Goal: Task Accomplishment & Management: Manage account settings

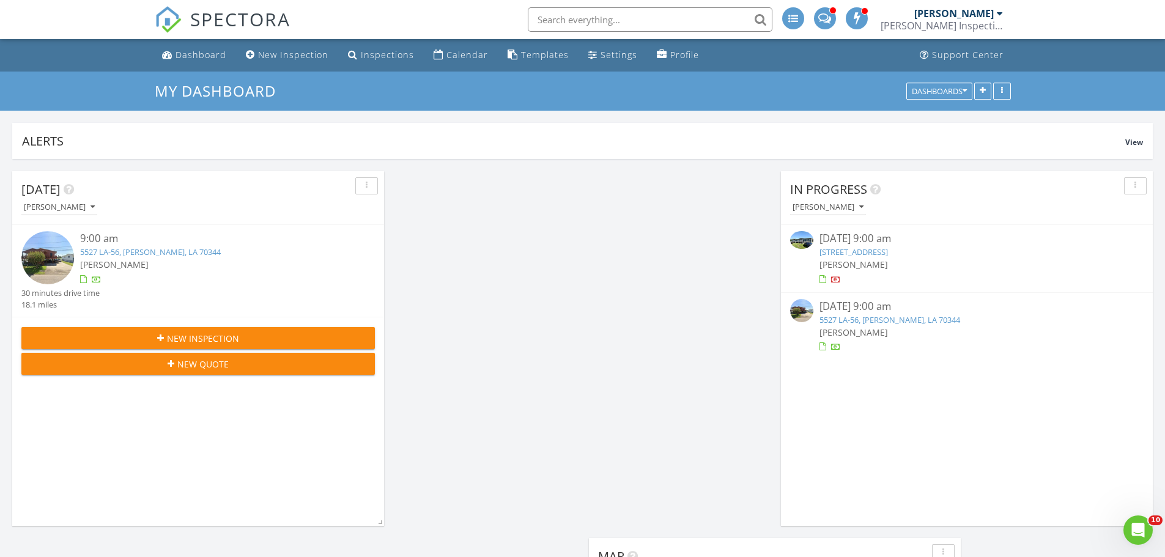
click at [130, 255] on link "5527 LA-56, Chauvin, LA 70344" at bounding box center [150, 251] width 141 height 11
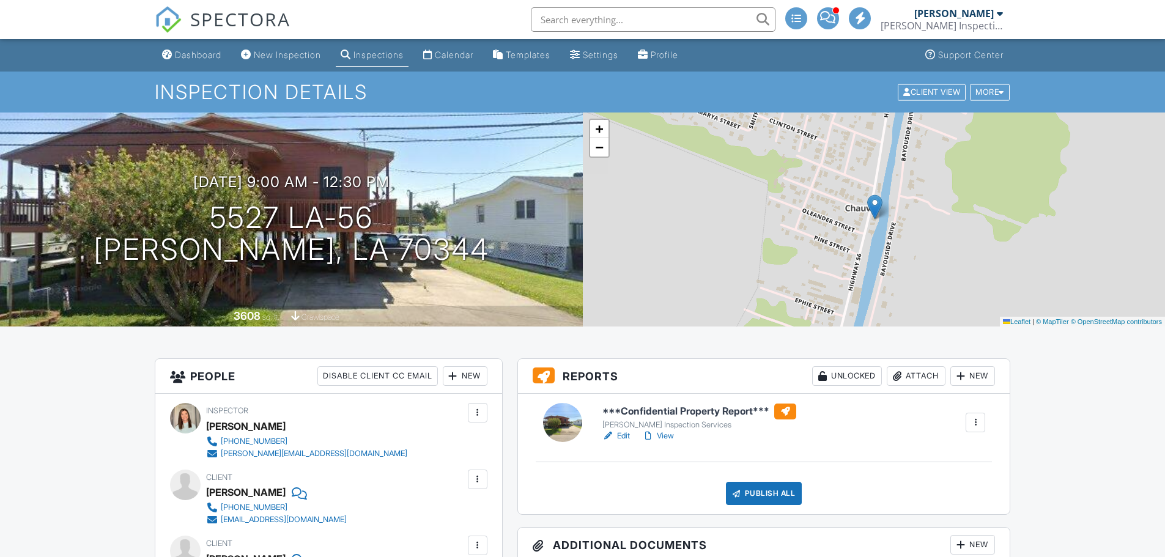
click at [625, 435] on link "Edit" at bounding box center [616, 436] width 28 height 12
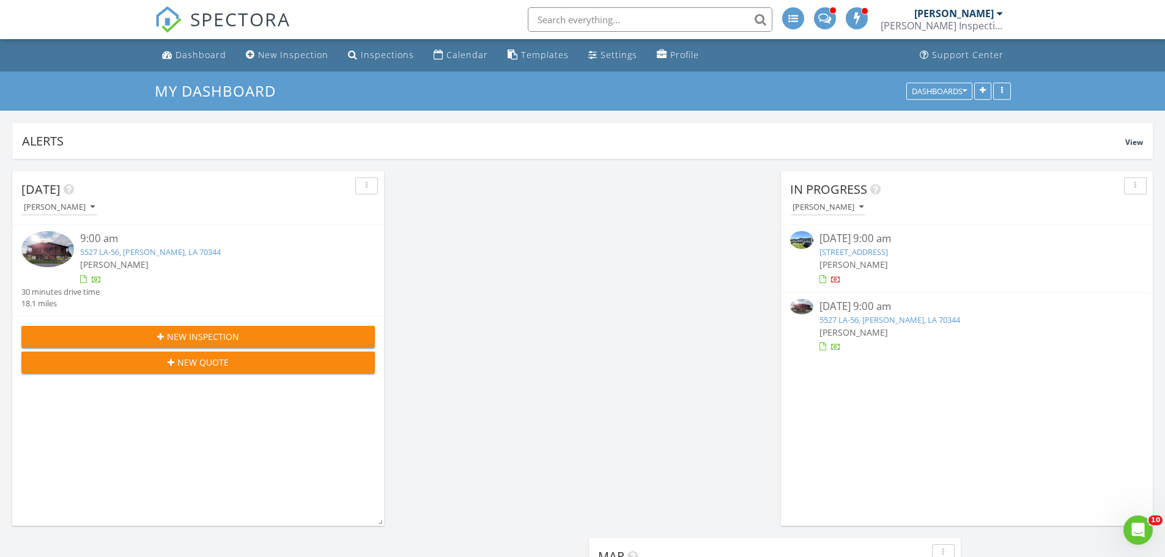
click at [120, 251] on link "5527 LA-56, Chauvin, LA 70344" at bounding box center [150, 251] width 141 height 11
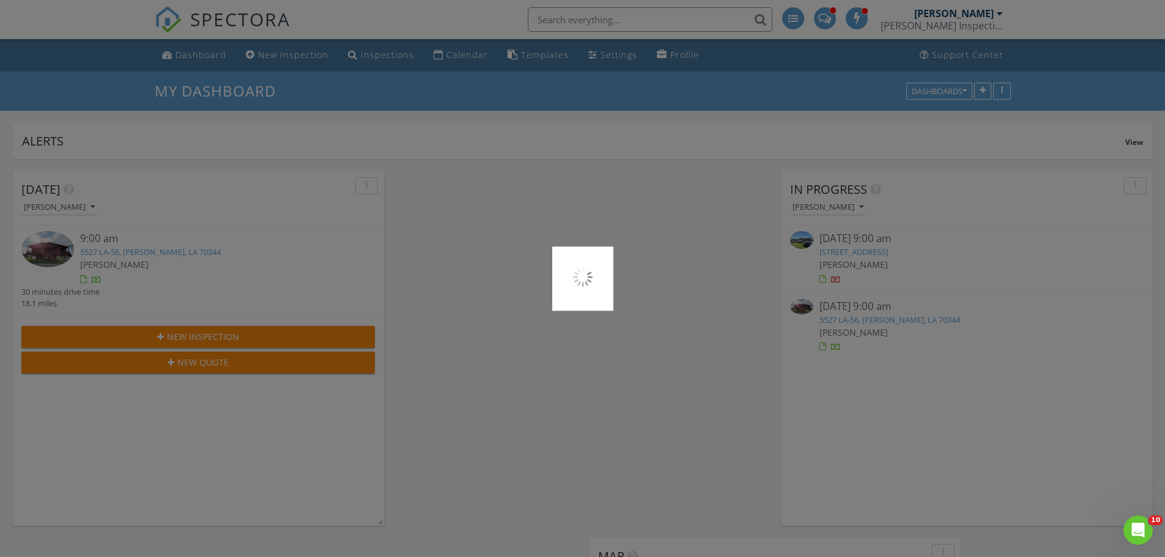
click at [120, 251] on div at bounding box center [582, 278] width 1165 height 557
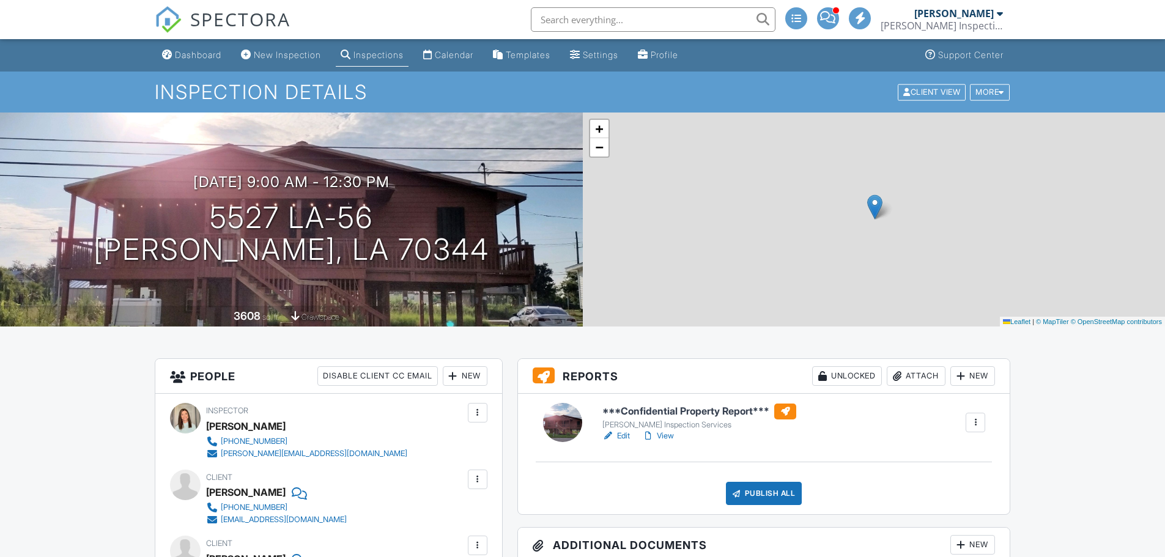
click at [658, 435] on link "View" at bounding box center [658, 436] width 32 height 12
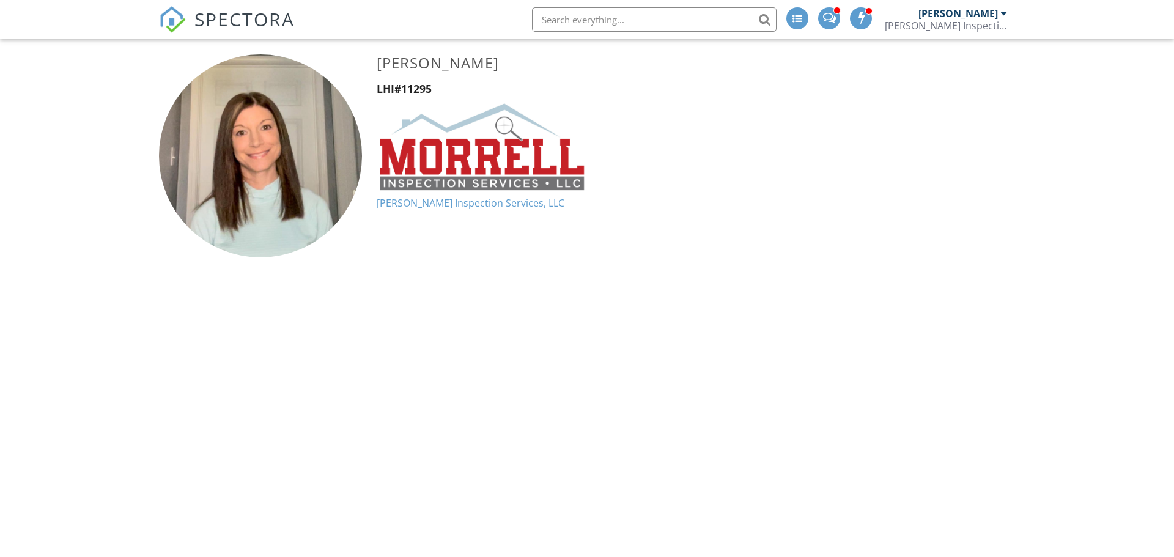
click at [948, 20] on div "[PERSON_NAME] Inspection Services, LLC" at bounding box center [946, 26] width 122 height 12
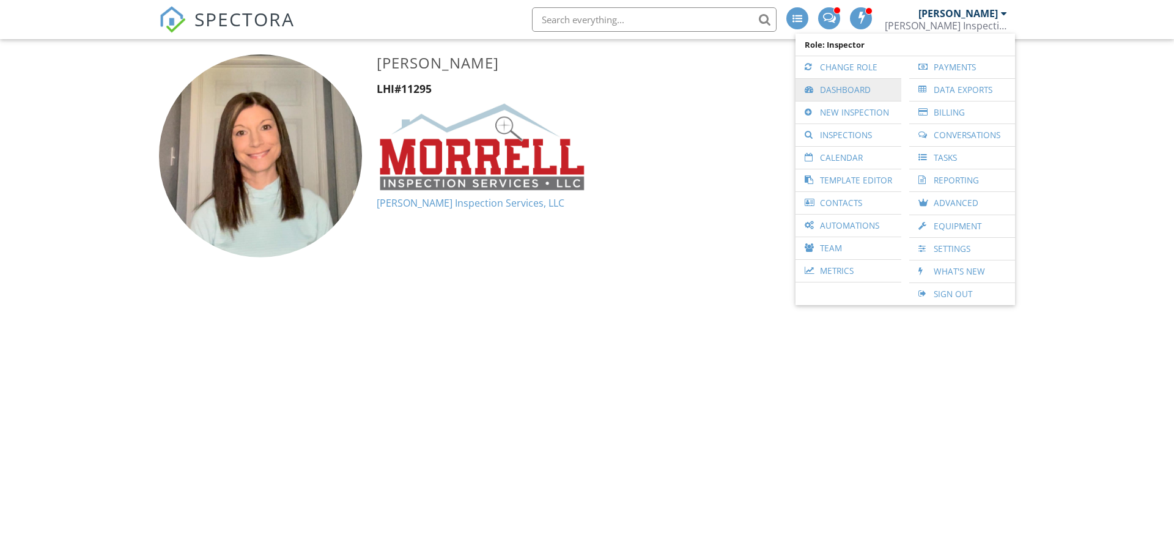
click at [854, 89] on link "Dashboard" at bounding box center [849, 90] width 94 height 22
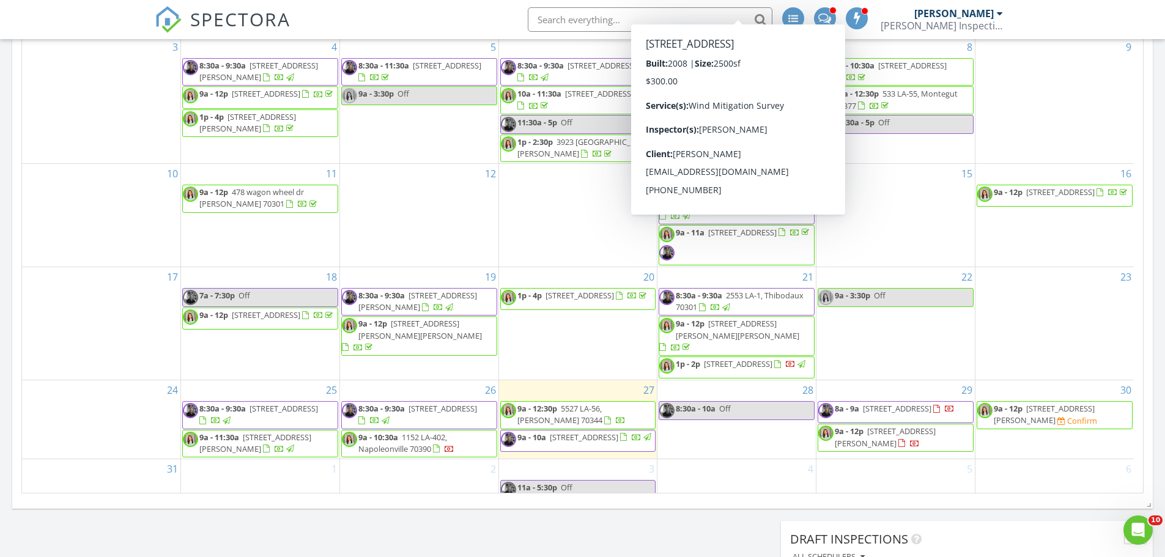
scroll to position [996, 0]
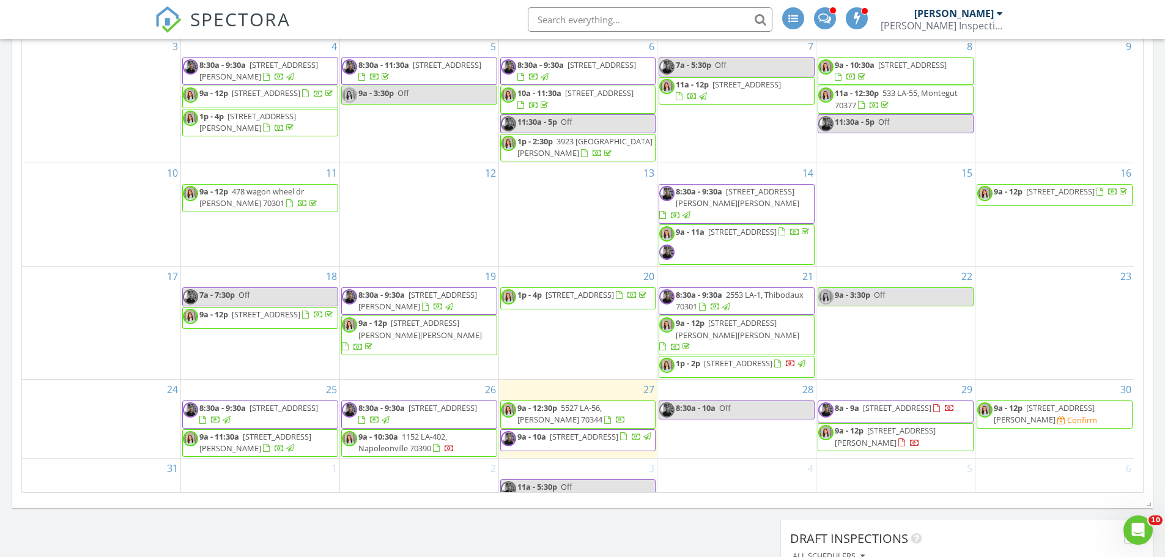
click at [1068, 410] on span "9a - 12p 657 Duval Ave, Houma 70364 Confirm" at bounding box center [1054, 414] width 155 height 24
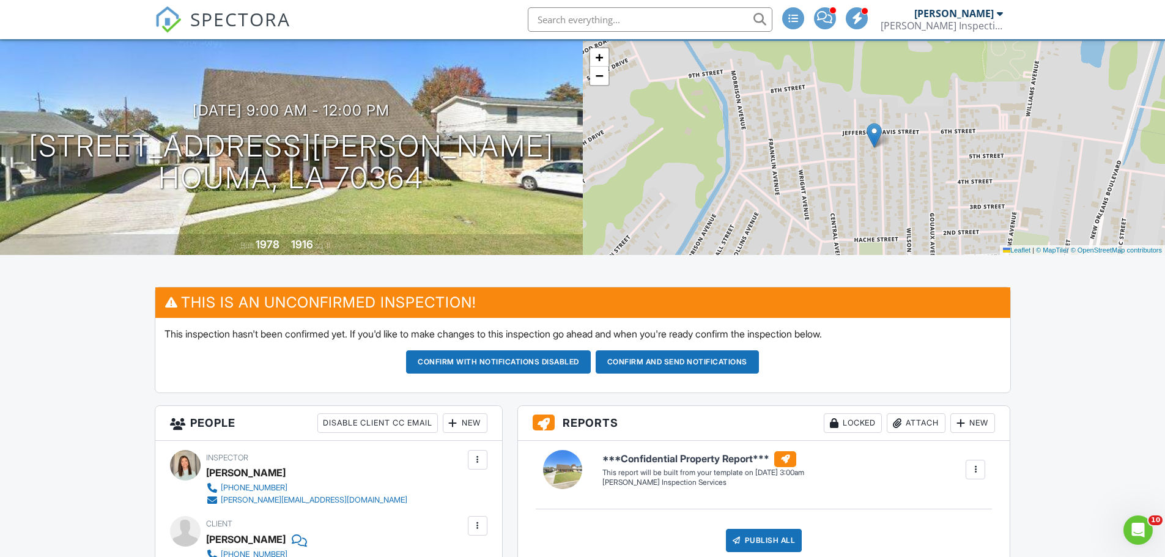
scroll to position [71, 0]
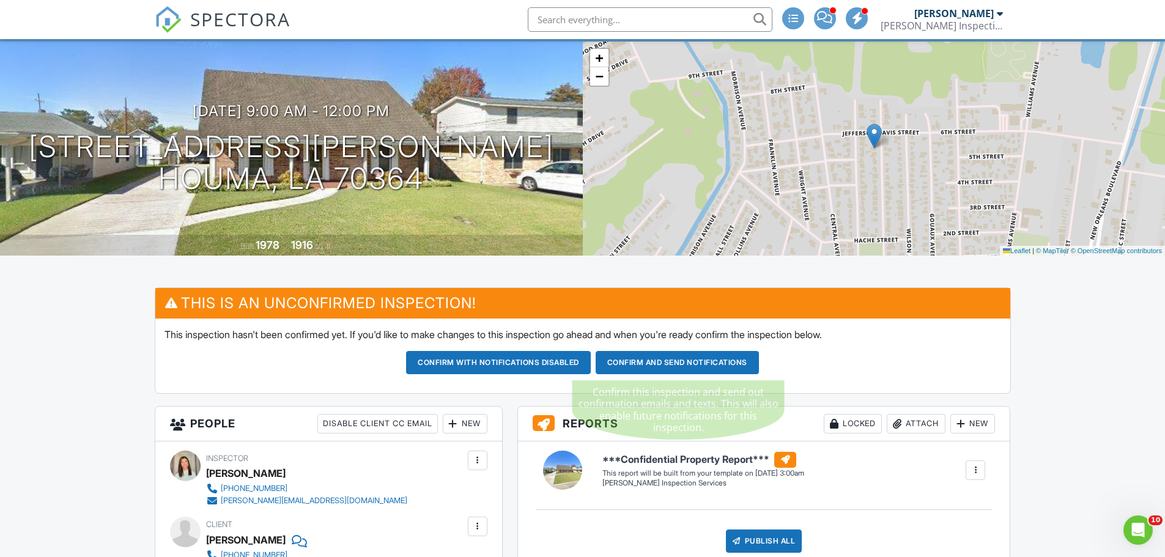
click at [591, 358] on button "Confirm and send notifications" at bounding box center [498, 362] width 185 height 23
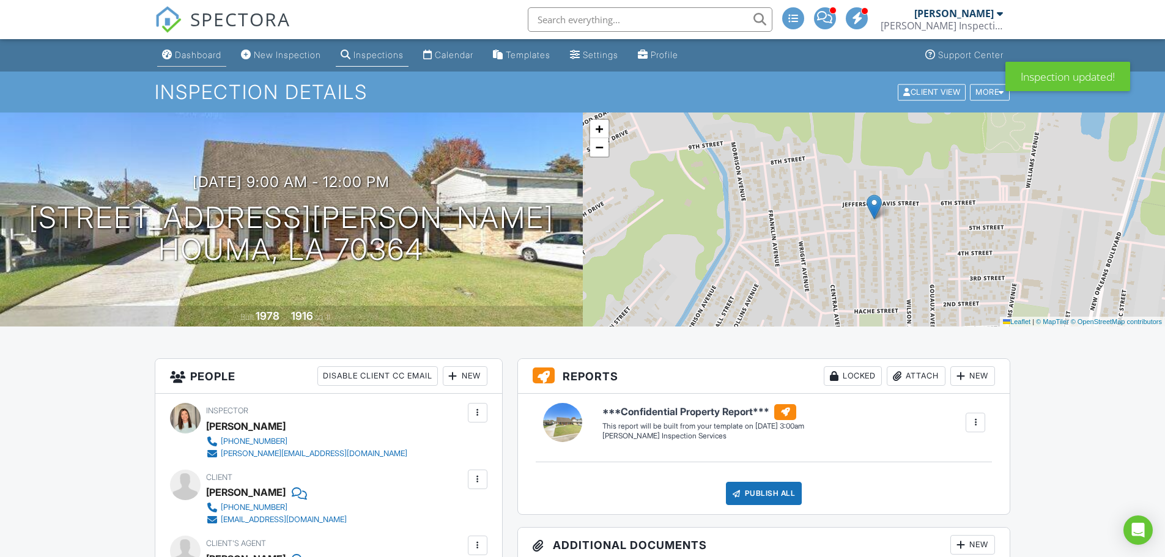
click at [206, 52] on div "Dashboard" at bounding box center [198, 55] width 46 height 10
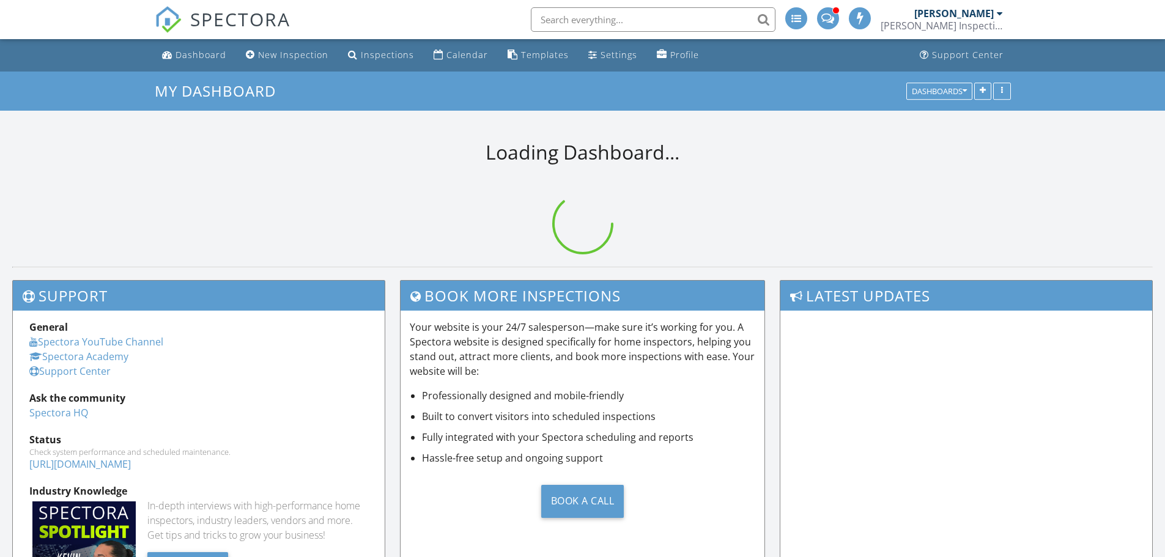
click at [206, 52] on div "Dashboard" at bounding box center [200, 55] width 51 height 12
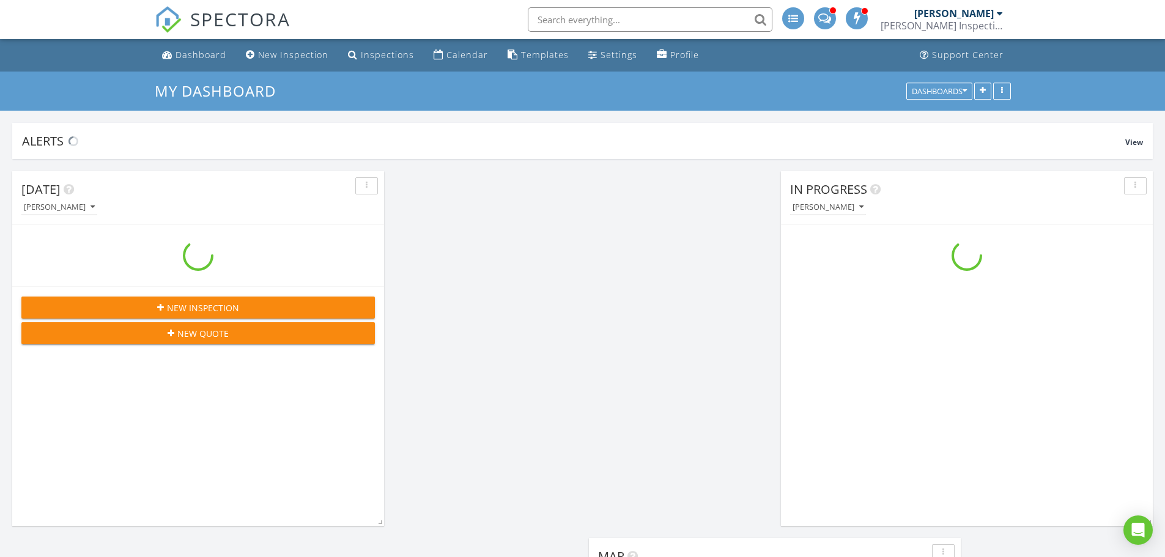
scroll to position [1499, 1184]
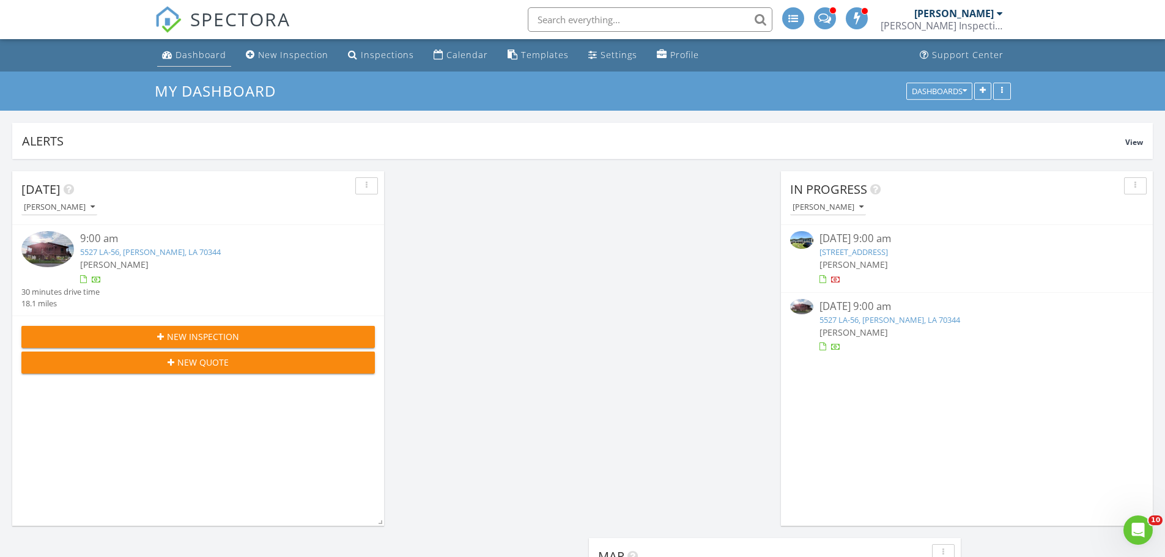
click at [216, 51] on div "Dashboard" at bounding box center [200, 55] width 51 height 12
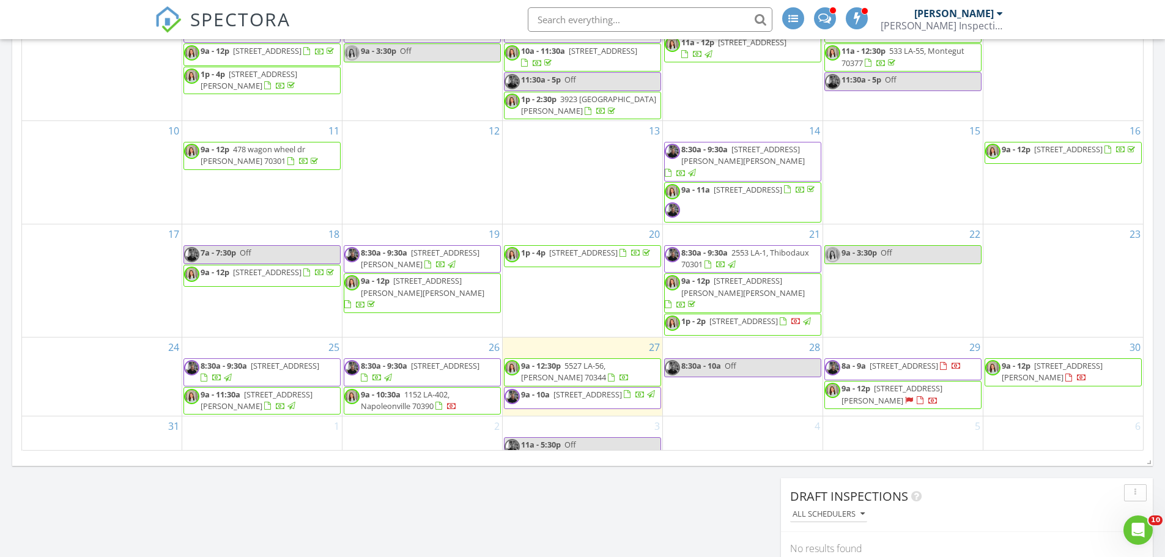
scroll to position [1231, 0]
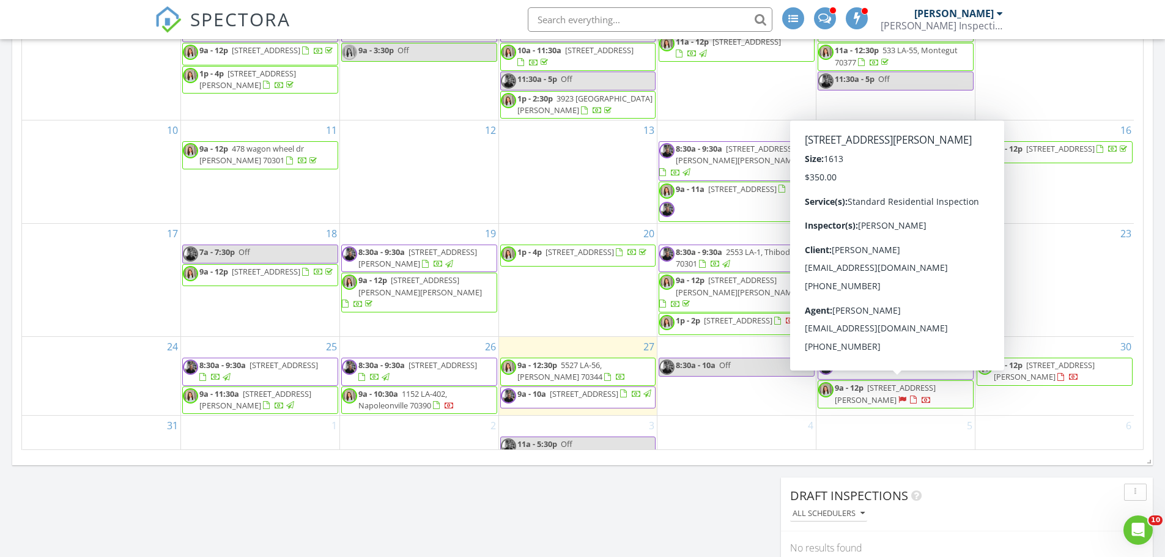
click at [925, 397] on span "9a - 12p [STREET_ADDRESS][PERSON_NAME]" at bounding box center [895, 394] width 155 height 24
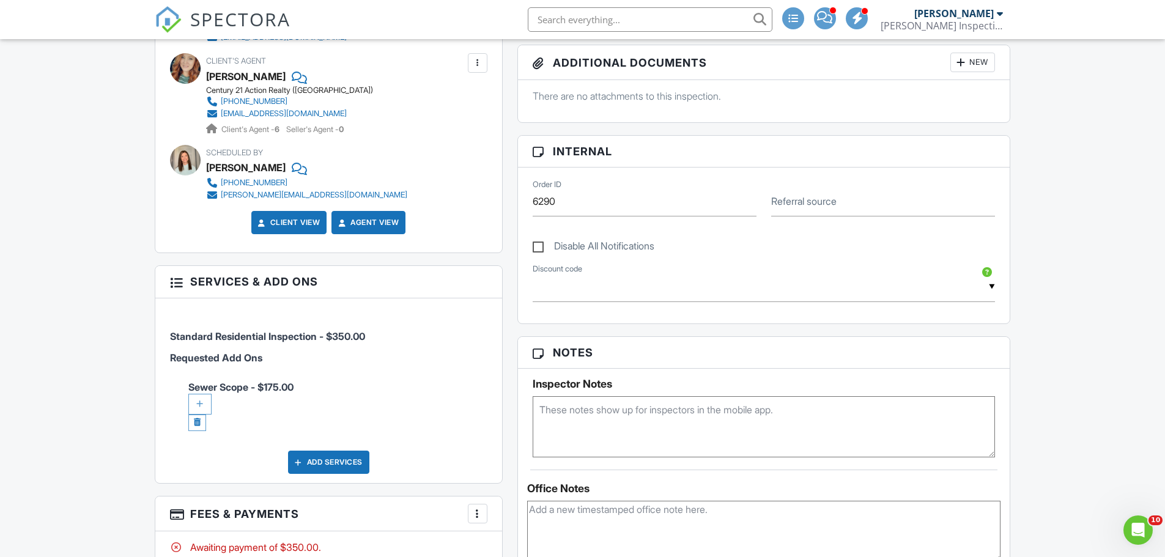
scroll to position [484, 0]
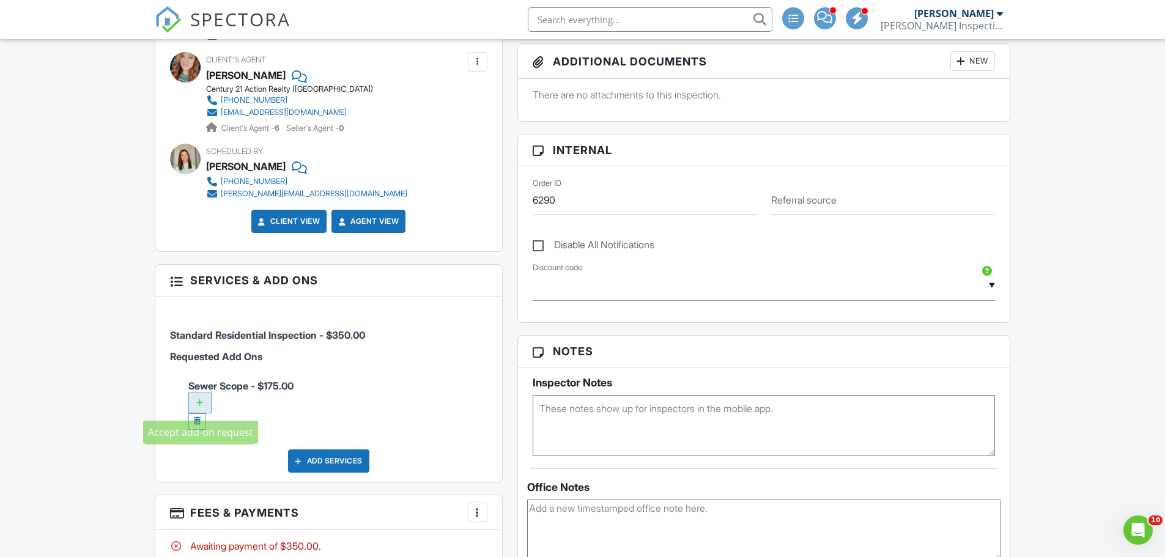
click at [202, 397] on div at bounding box center [199, 403] width 23 height 21
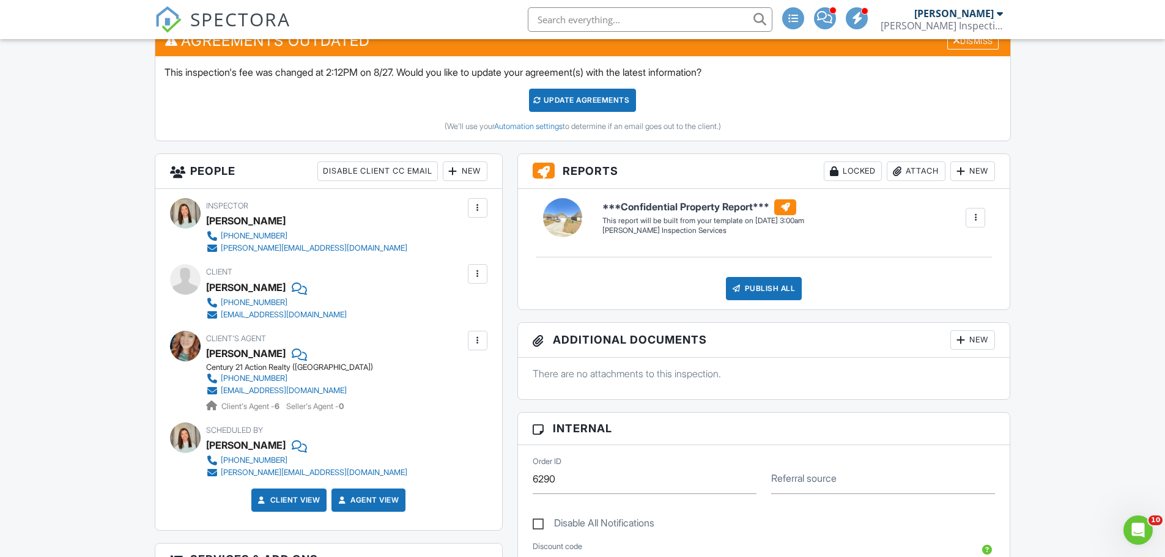
scroll to position [174, 0]
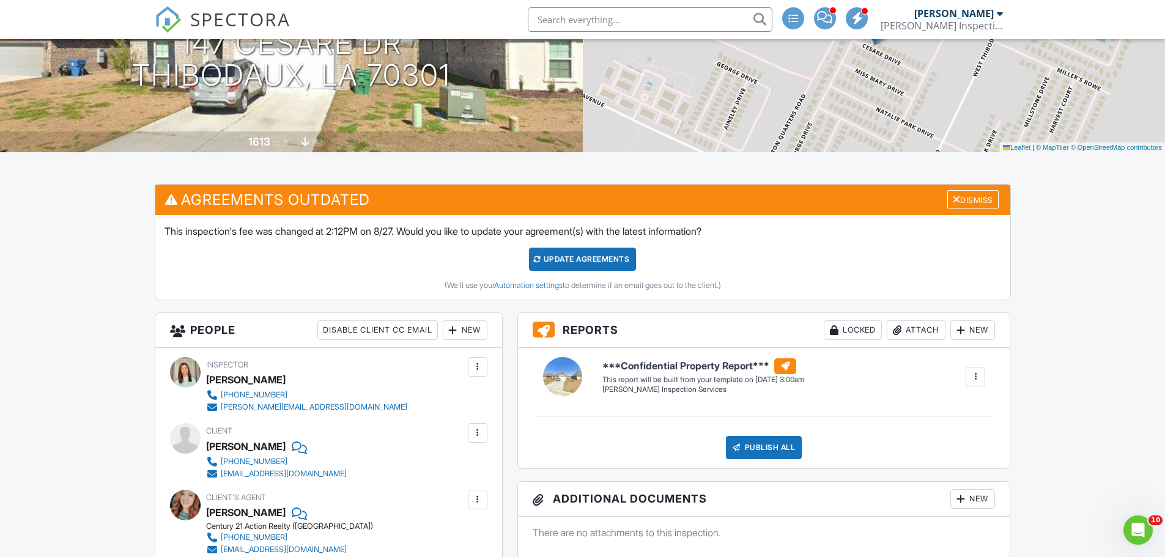
click at [598, 256] on div "Update Agreements" at bounding box center [582, 259] width 107 height 23
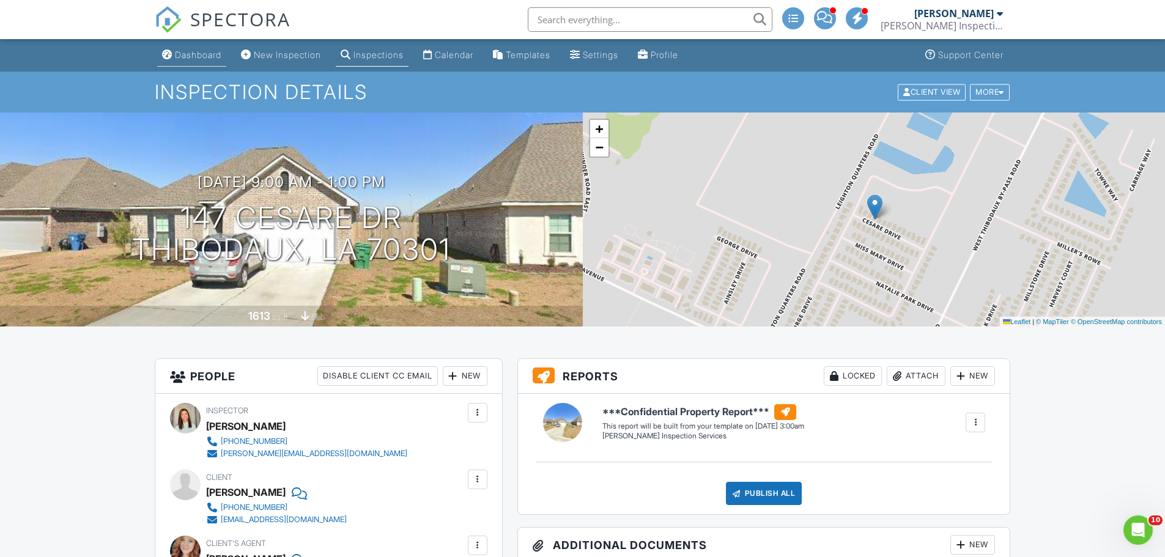
click at [197, 54] on div "Dashboard" at bounding box center [198, 55] width 46 height 10
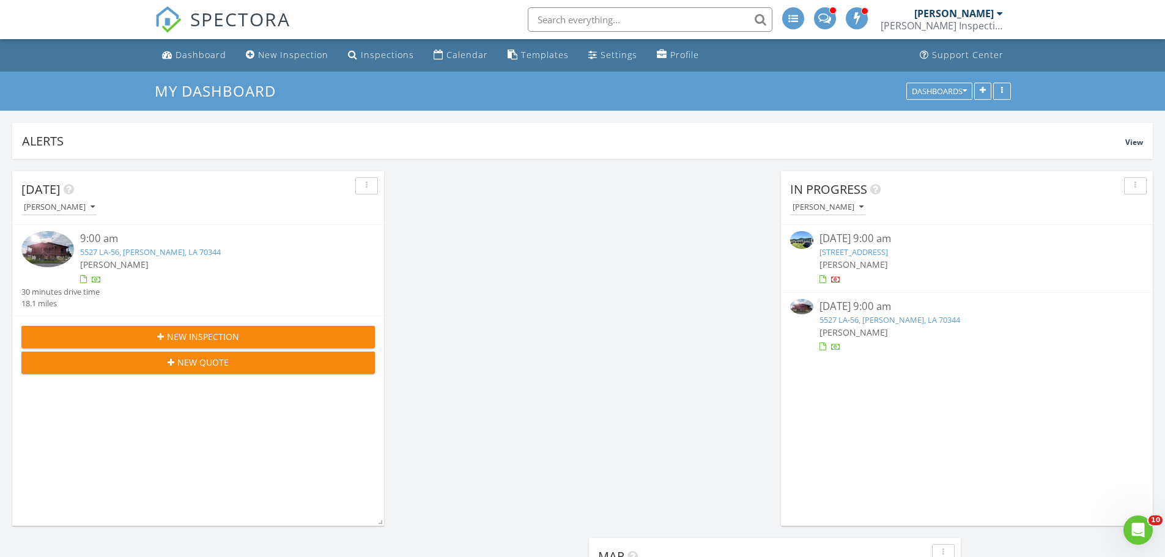
click at [574, 15] on input "text" at bounding box center [650, 19] width 245 height 24
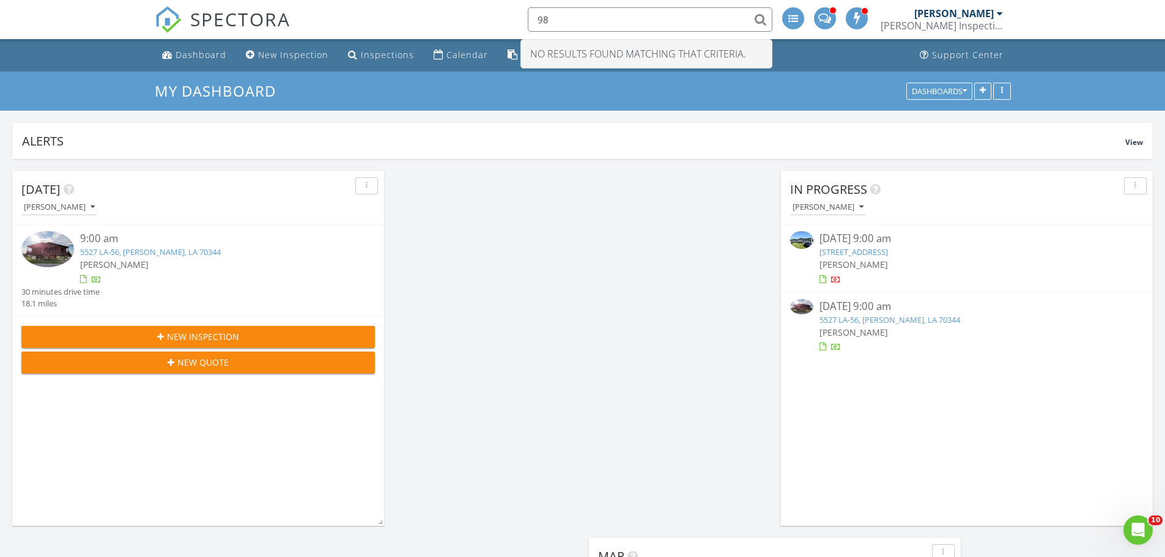
type input "9"
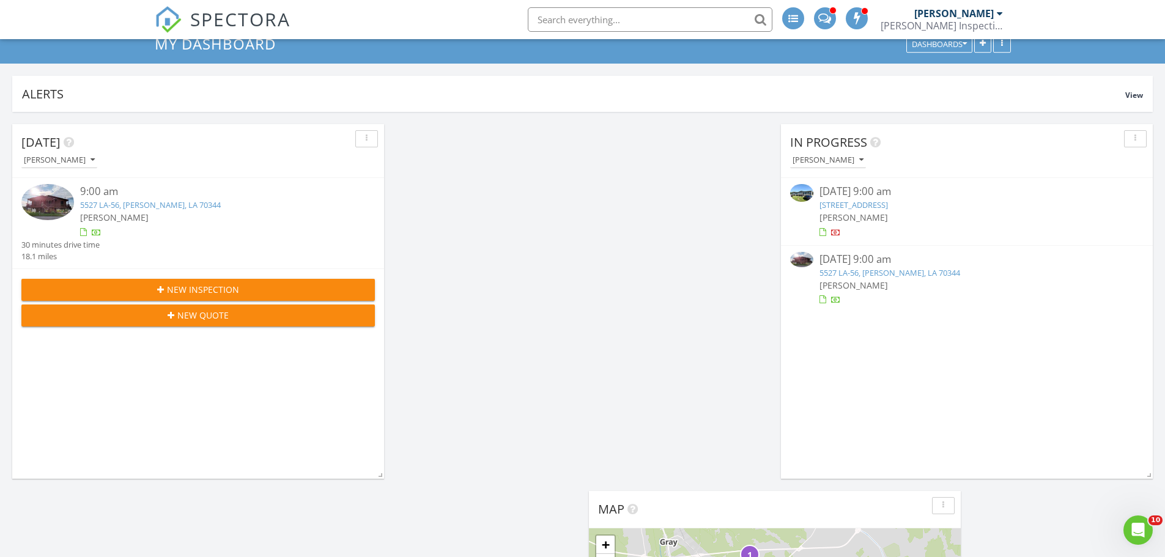
scroll to position [41, 0]
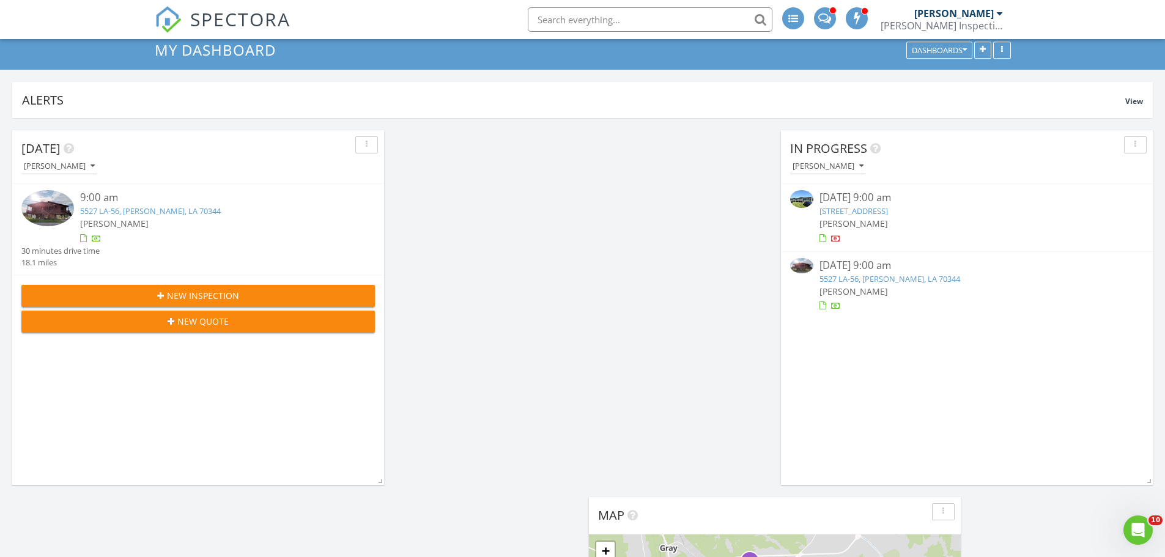
click at [112, 218] on span "[PERSON_NAME]" at bounding box center [114, 224] width 68 height 12
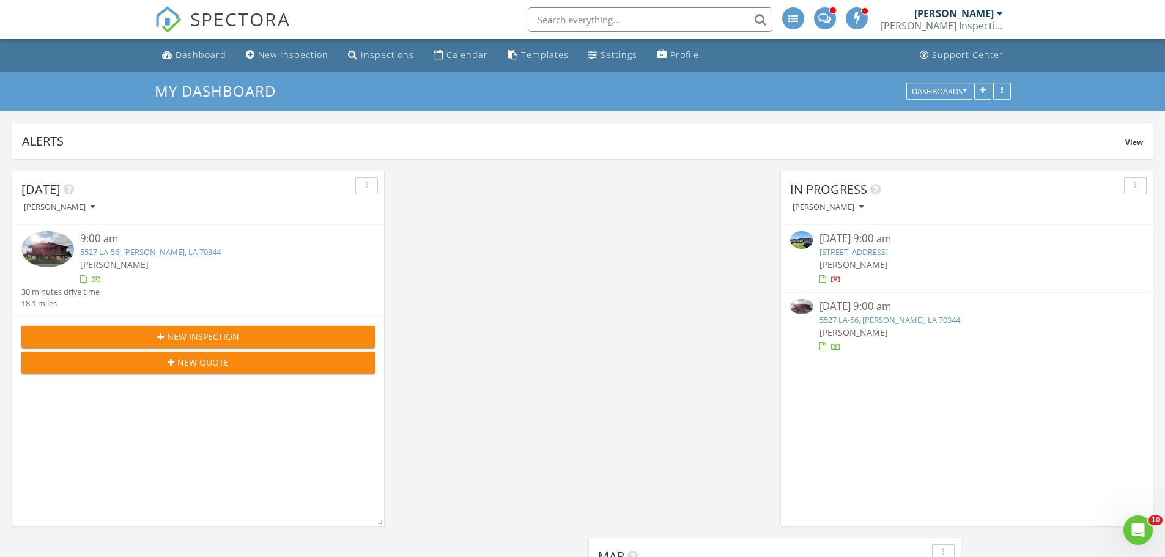
click at [200, 338] on span "New Inspection" at bounding box center [203, 336] width 72 height 13
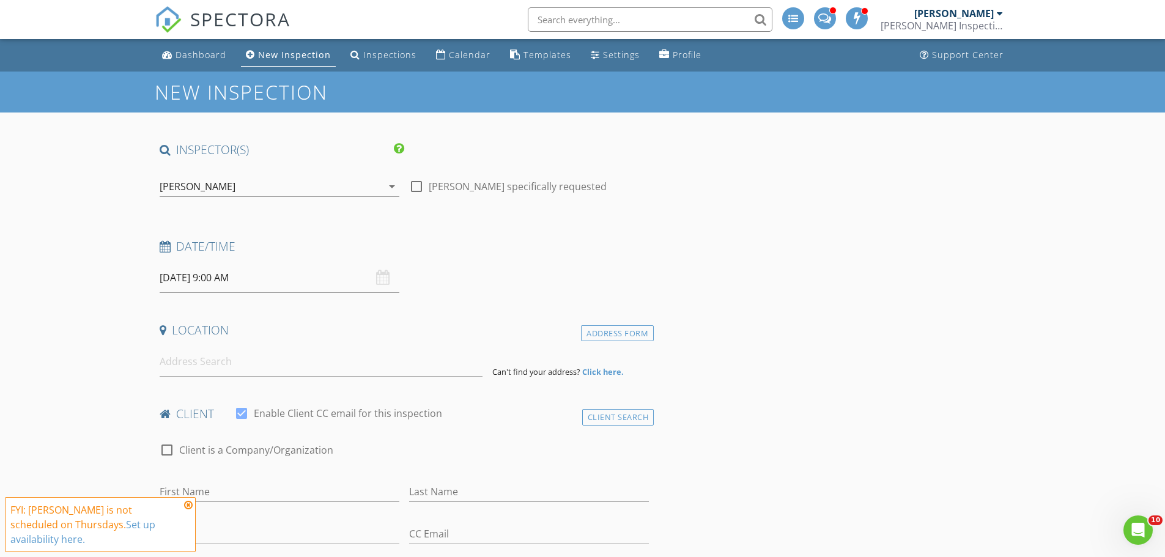
click at [326, 188] on div "[PERSON_NAME]" at bounding box center [271, 187] width 223 height 20
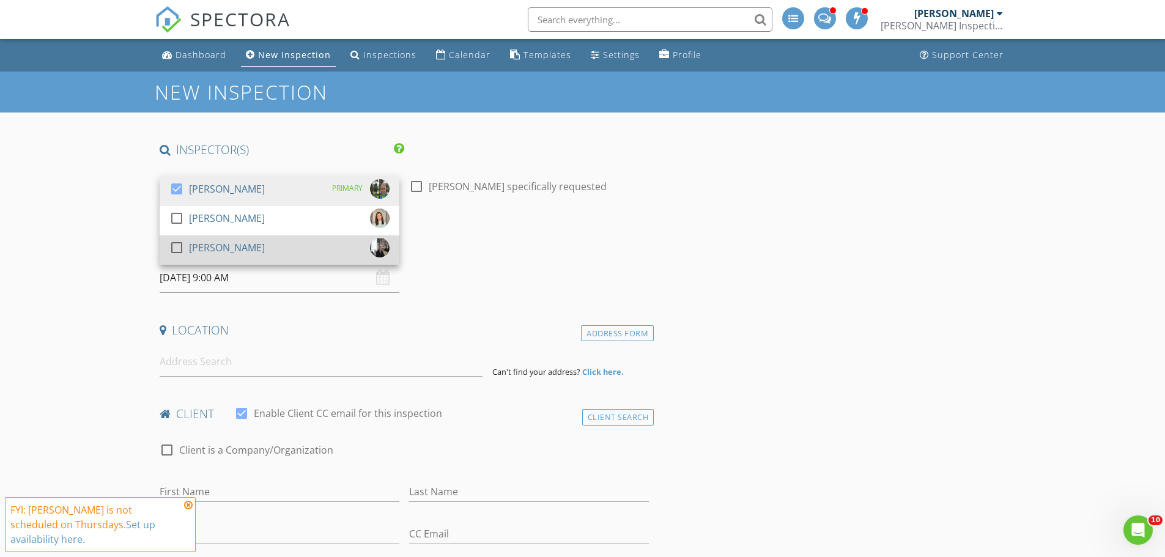
click at [176, 248] on div at bounding box center [176, 247] width 21 height 21
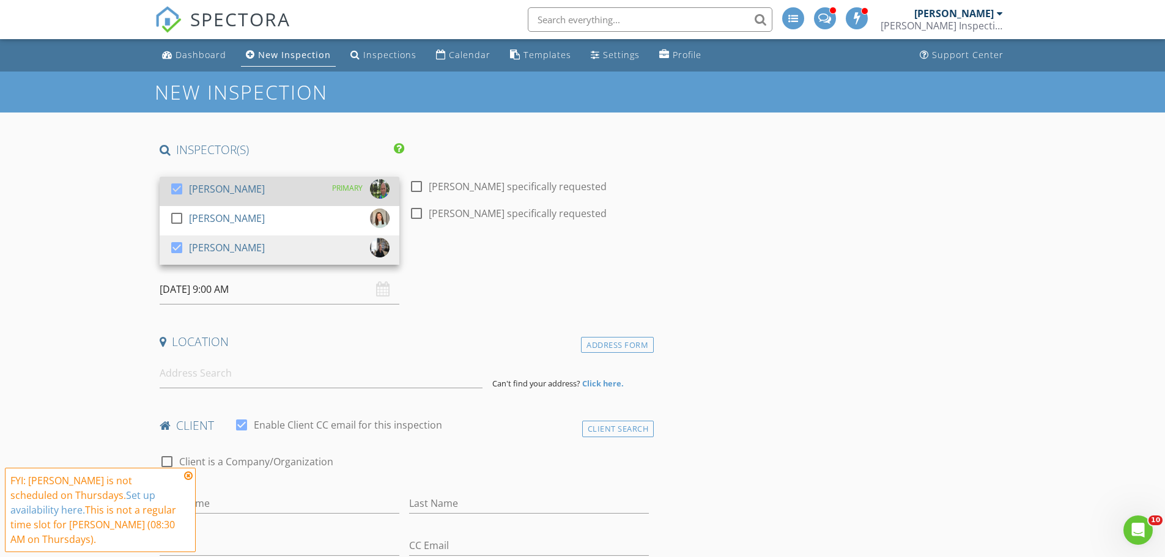
click at [174, 187] on div at bounding box center [176, 189] width 21 height 21
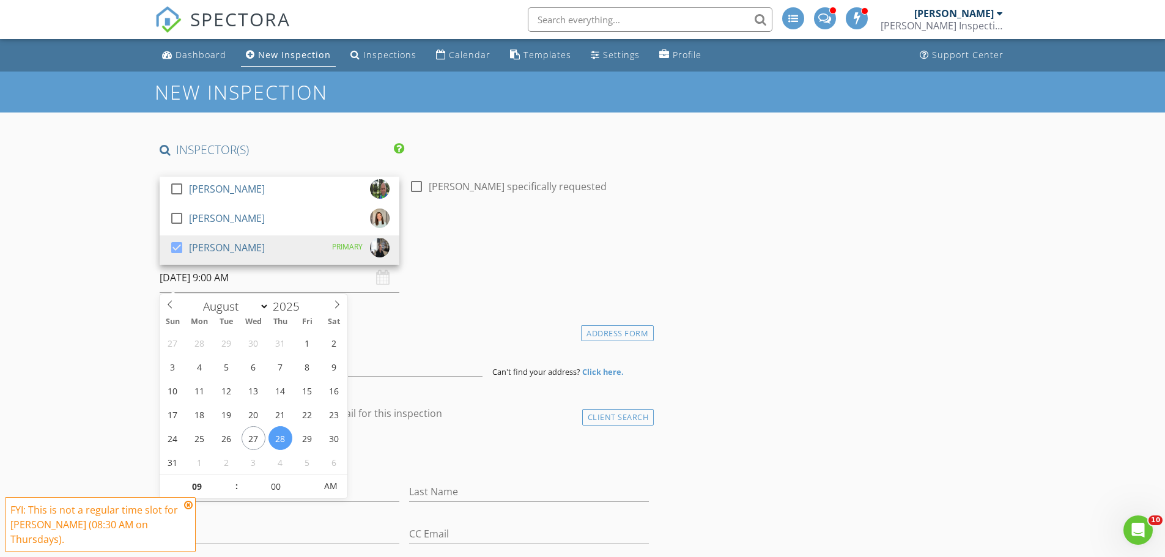
click at [254, 275] on input "08/28/2025 9:00 AM" at bounding box center [280, 278] width 240 height 30
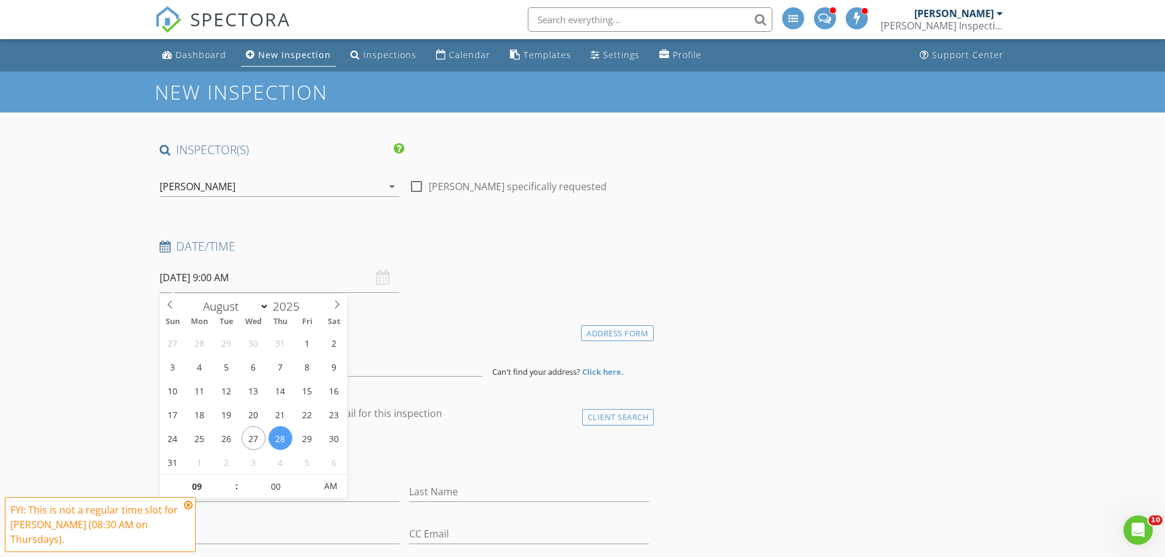
click at [447, 429] on div "client check_box Enable Client CC email for this inspection" at bounding box center [405, 418] width 500 height 24
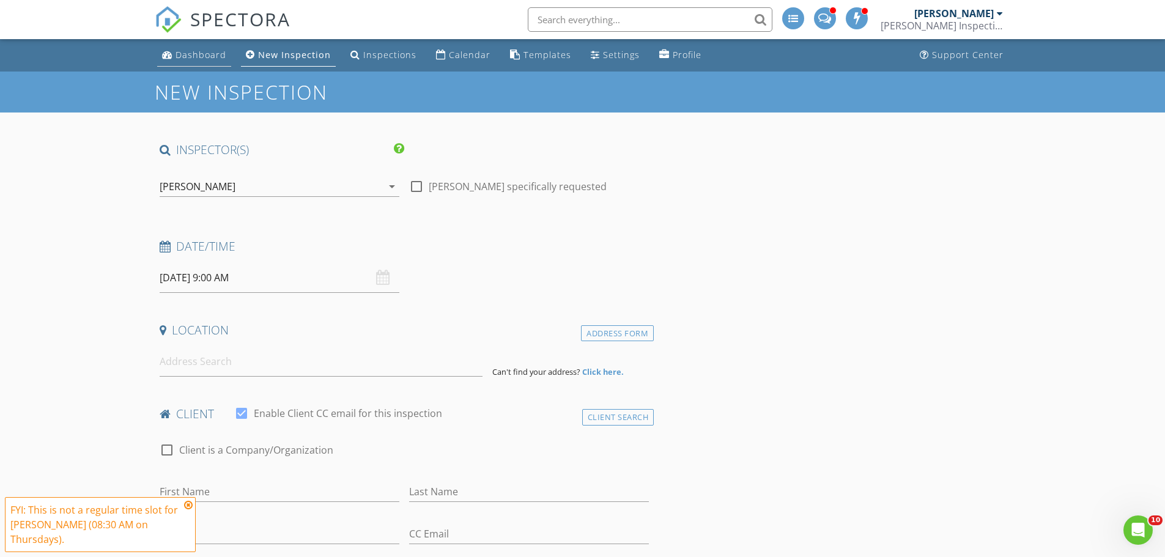
click at [201, 54] on div "Dashboard" at bounding box center [200, 55] width 51 height 12
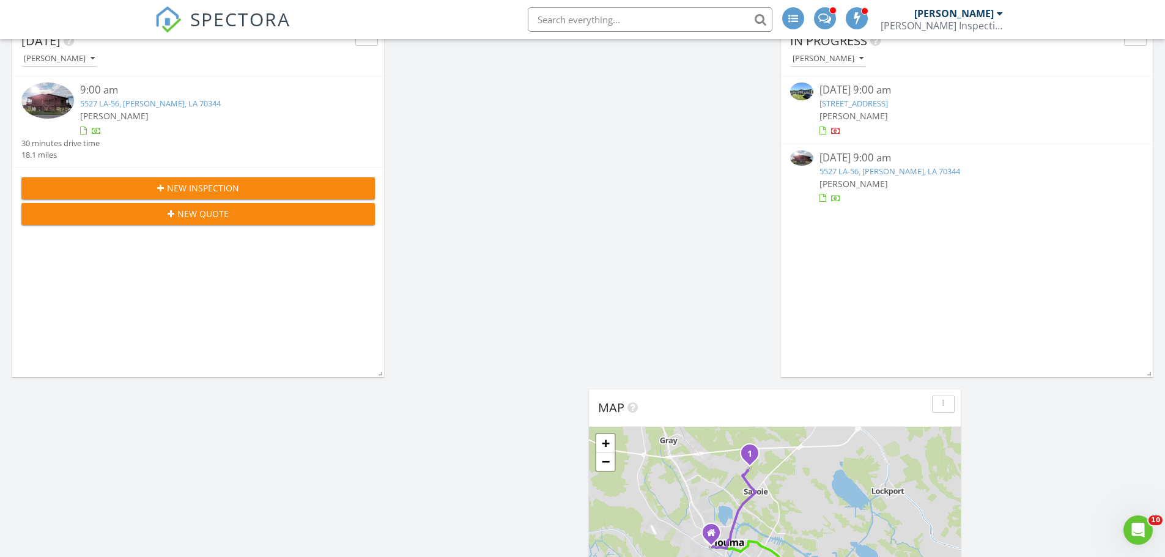
scroll to position [127, 0]
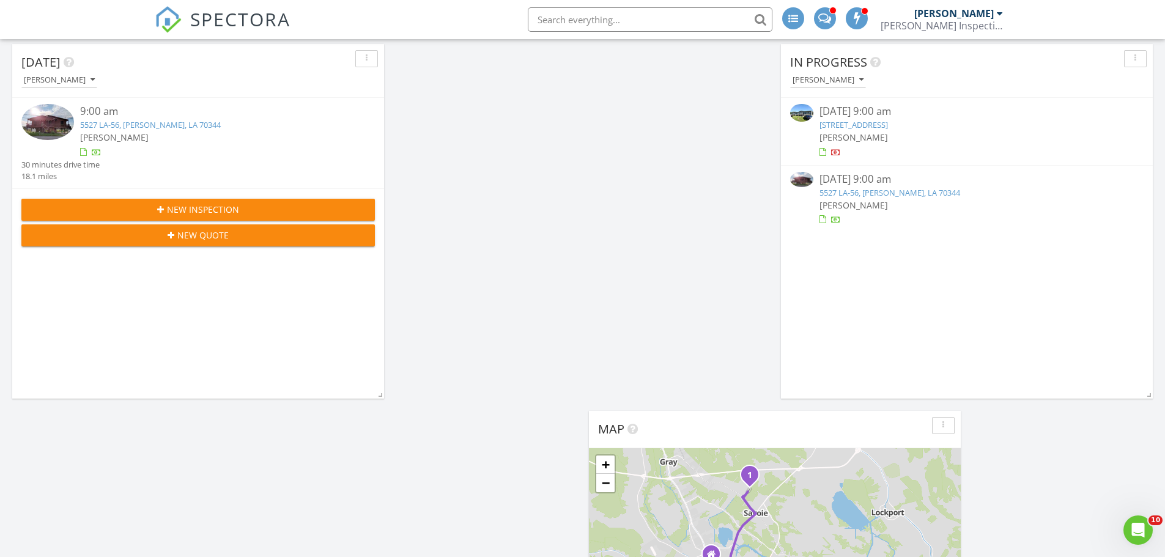
click at [254, 205] on div "New Inspection" at bounding box center [198, 209] width 334 height 13
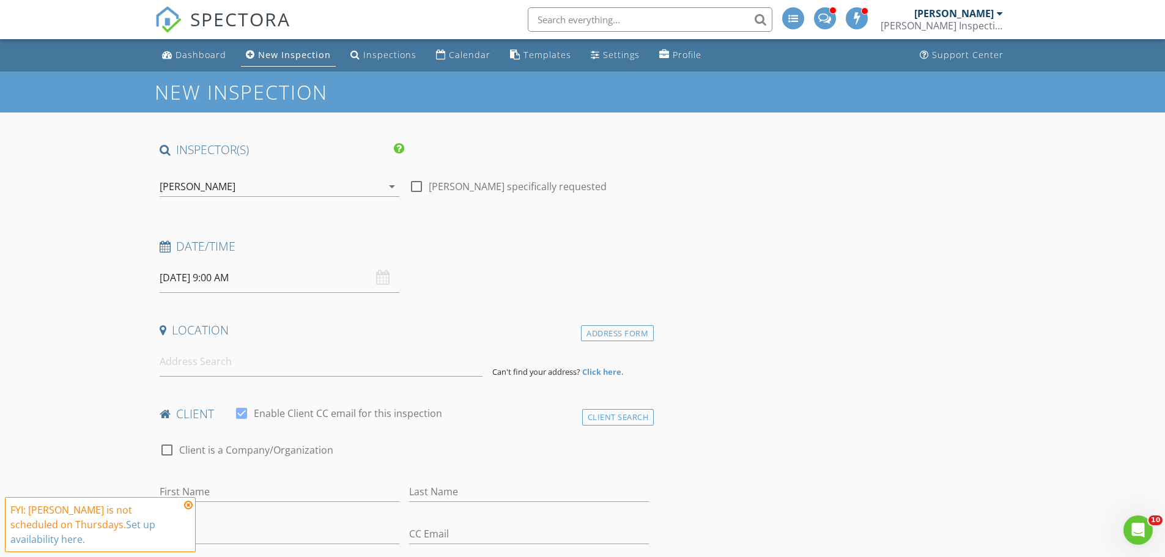
click at [322, 194] on div "[PERSON_NAME]" at bounding box center [271, 187] width 223 height 20
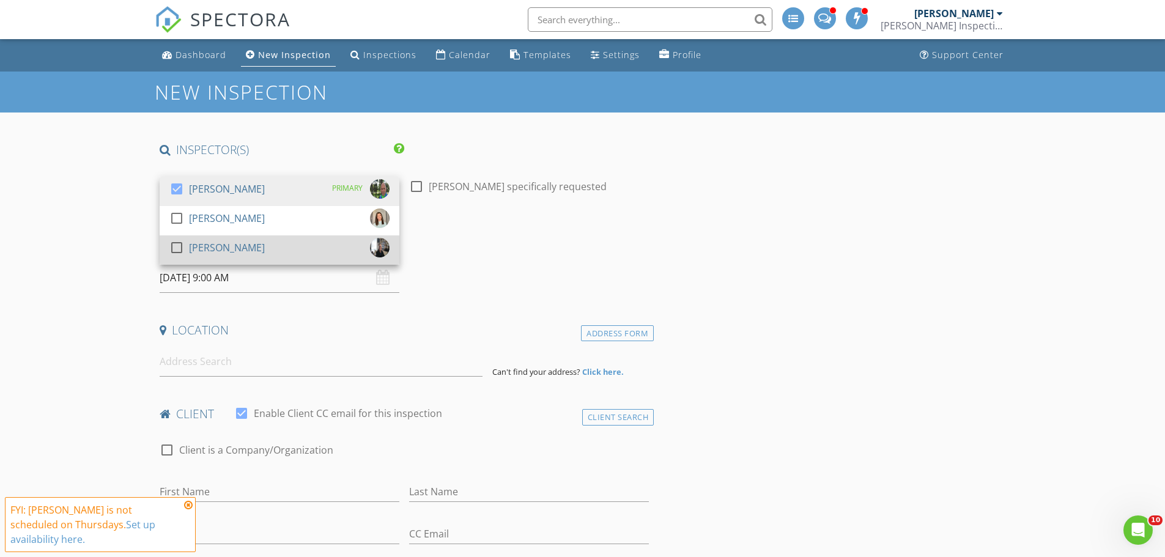
click at [176, 252] on div at bounding box center [176, 247] width 21 height 21
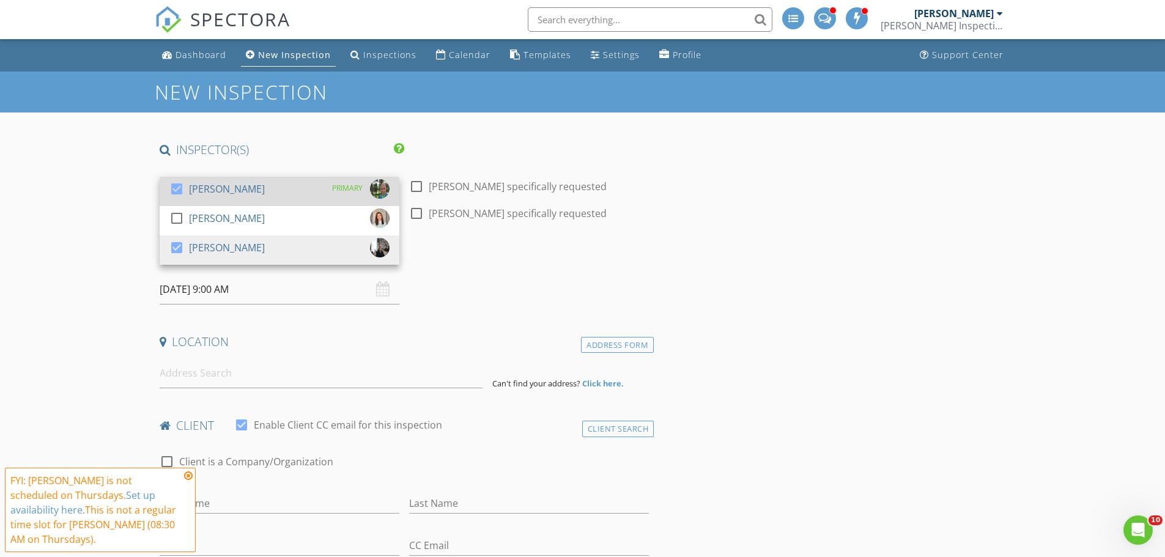
click at [175, 190] on div at bounding box center [176, 189] width 21 height 21
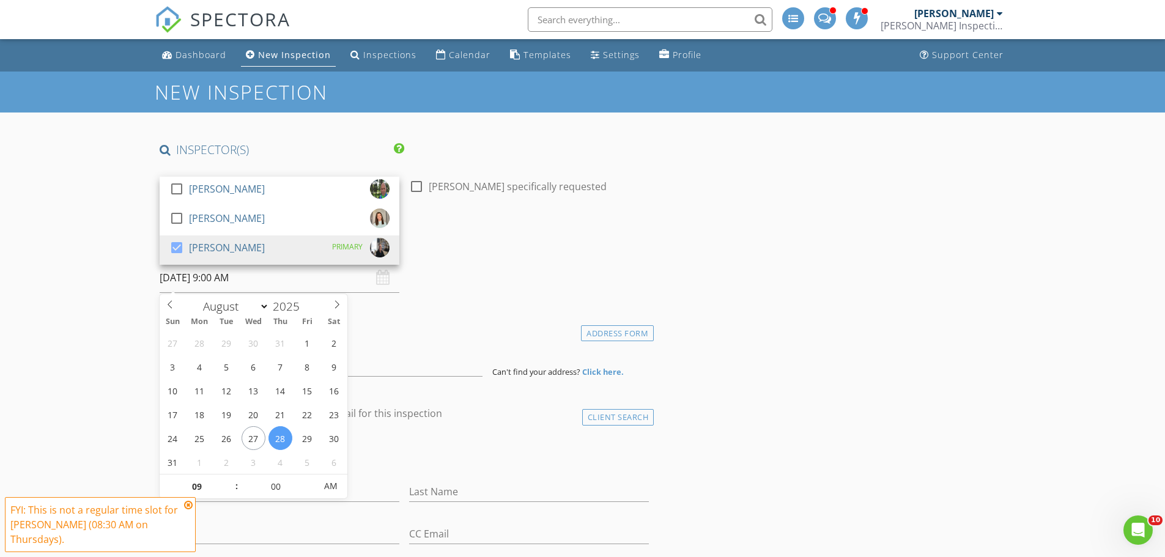
click at [265, 285] on input "[DATE] 9:00 AM" at bounding box center [280, 278] width 240 height 30
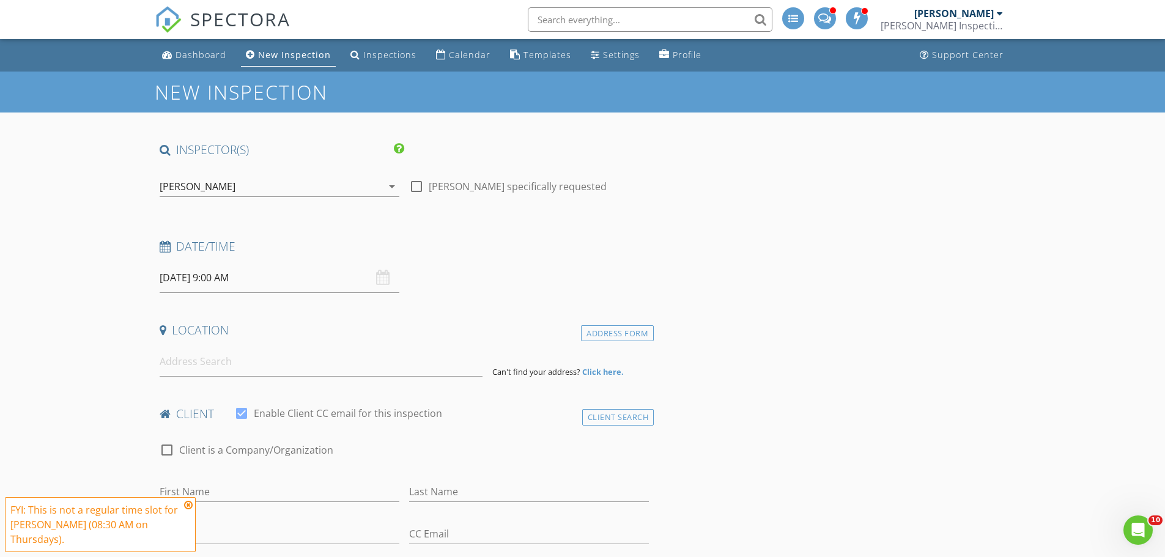
click at [435, 272] on div "Date/Time [DATE] 9:00 AM" at bounding box center [405, 265] width 500 height 54
click at [198, 371] on input at bounding box center [321, 362] width 323 height 30
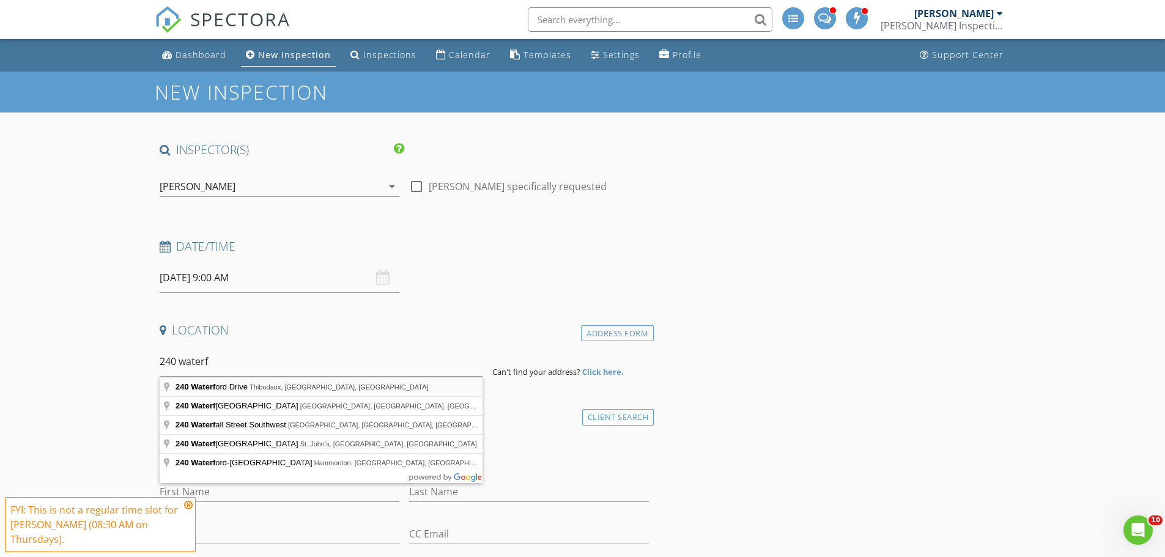
type input "[STREET_ADDRESS]"
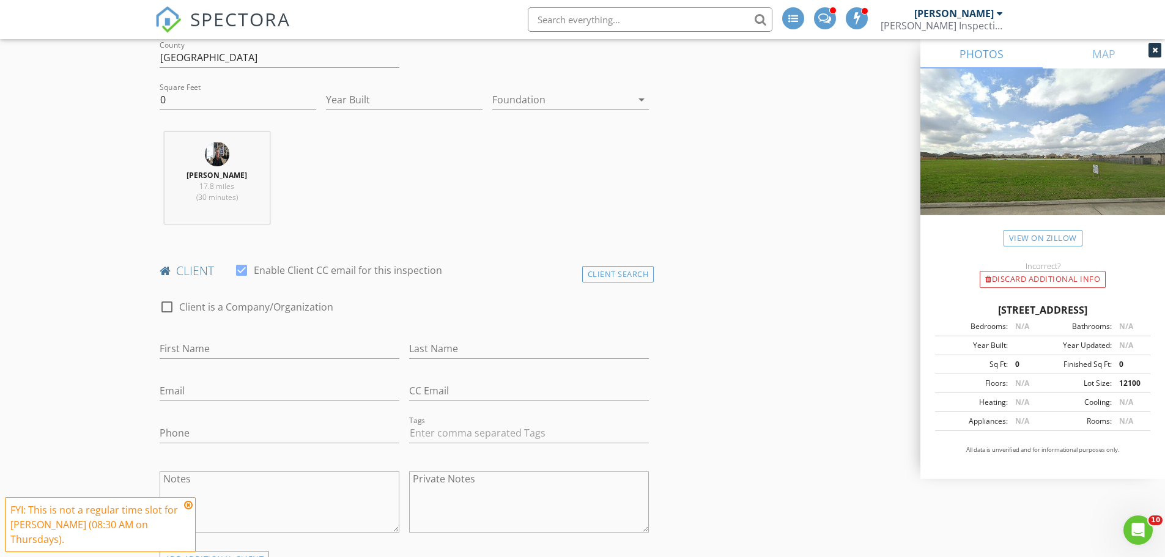
scroll to position [394, 0]
click at [198, 349] on input "First Name" at bounding box center [280, 348] width 240 height 20
type input "Brad"
click at [425, 352] on input "Last Name" at bounding box center [529, 348] width 240 height 20
type input "[PERSON_NAME]"
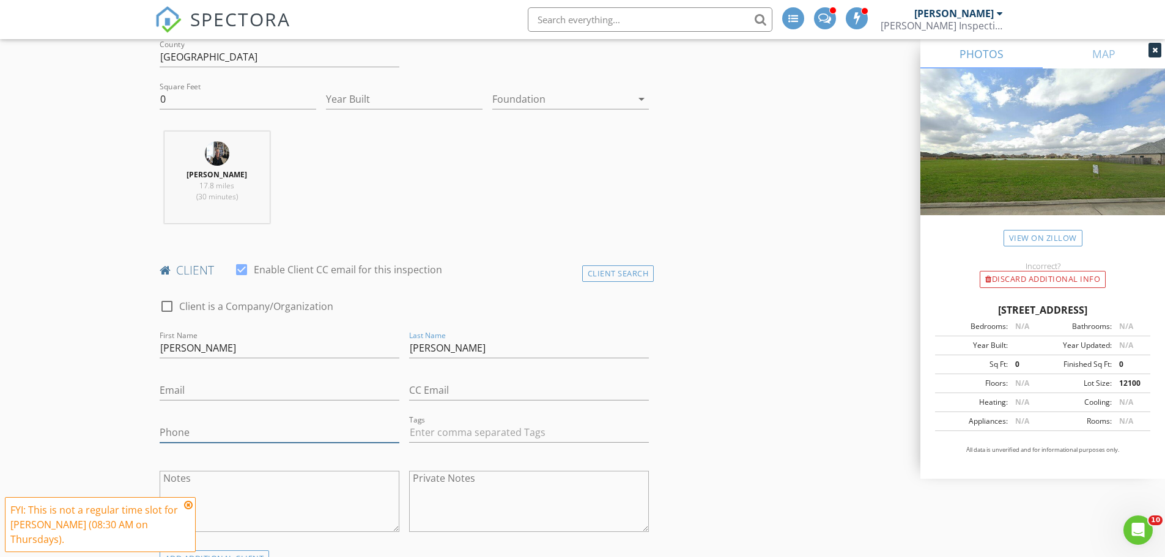
click at [192, 427] on input "Phone" at bounding box center [280, 432] width 240 height 20
type input "[PHONE_NUMBER]"
click at [187, 394] on input "Email" at bounding box center [280, 390] width 240 height 20
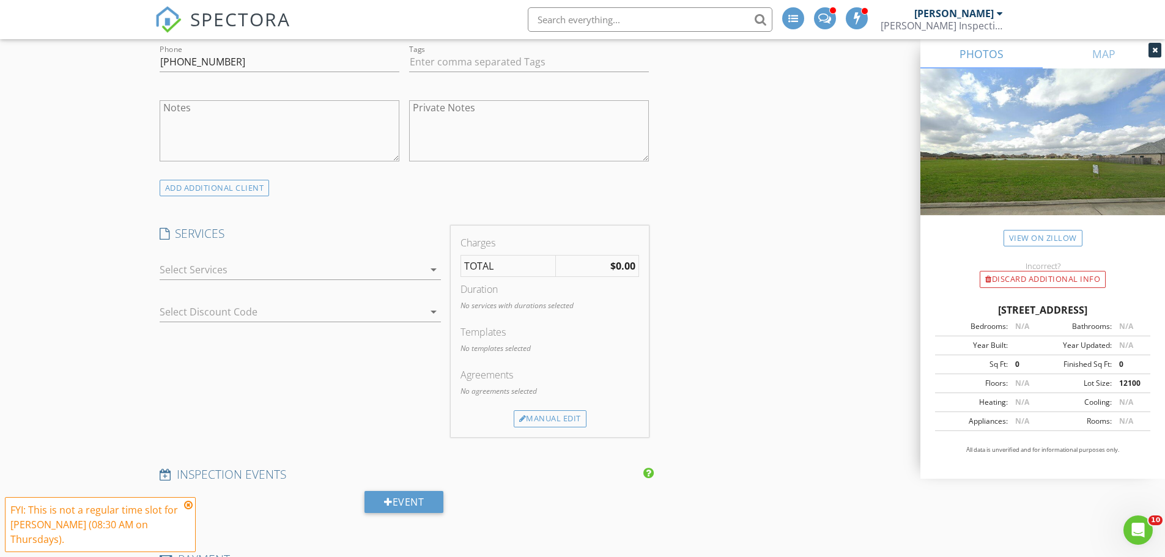
scroll to position [765, 0]
type input "Thsbzo2002@yahoo.com"
click at [389, 276] on div at bounding box center [292, 269] width 264 height 20
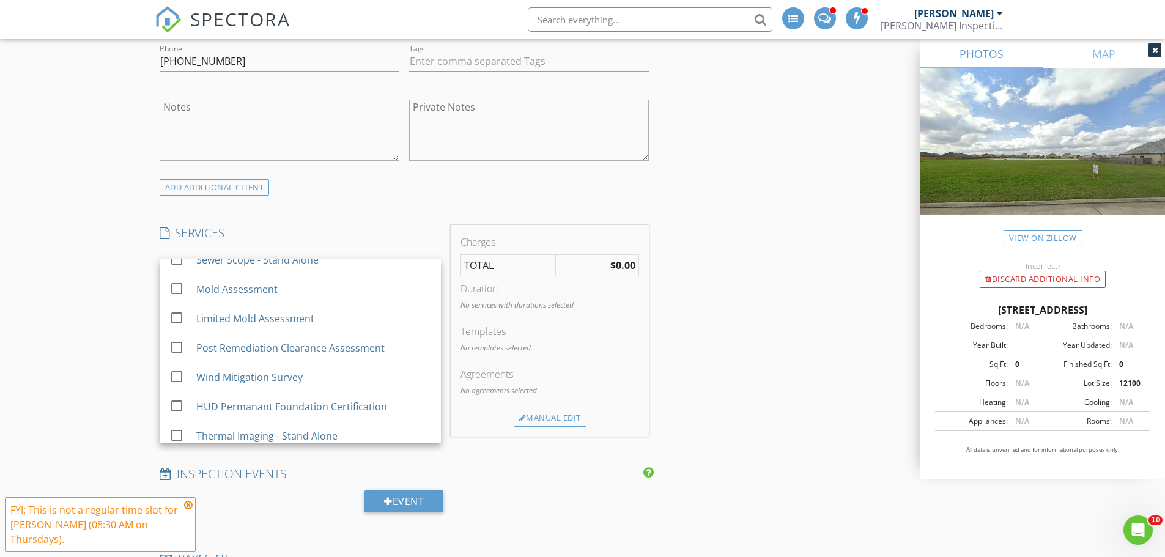
scroll to position [161, 0]
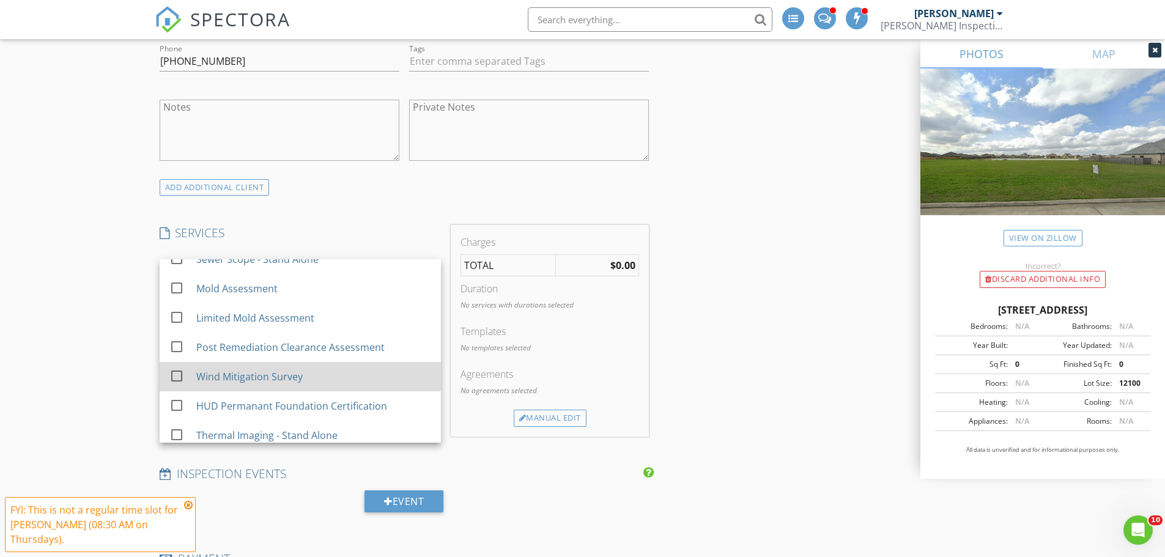
click at [174, 374] on div at bounding box center [176, 376] width 21 height 21
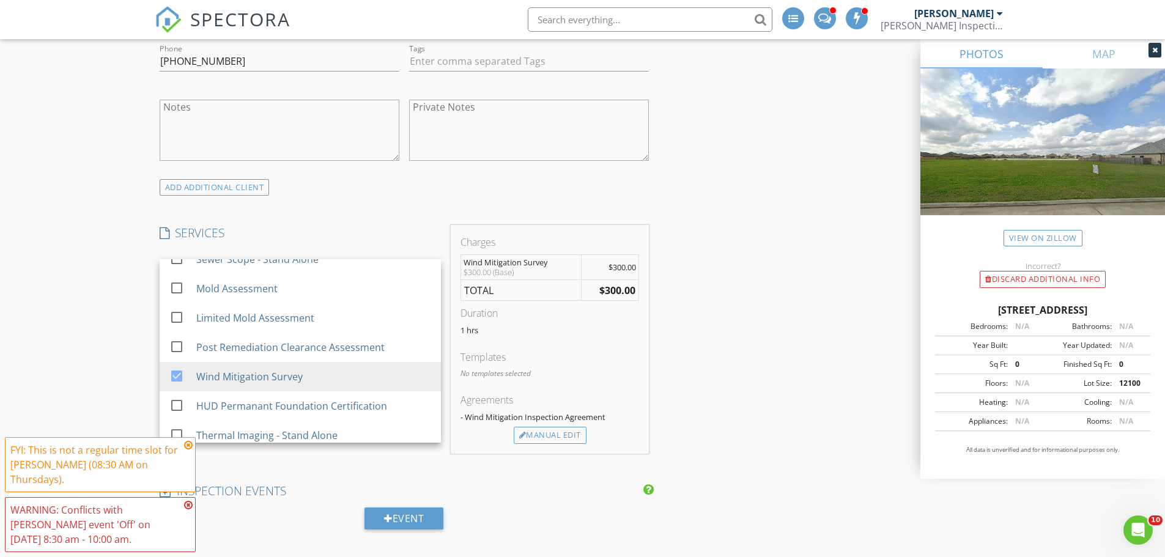
click at [683, 366] on div "INSPECTOR(S) check_box_outline_blank Cary Morrell check_box_outline_blank Chery…" at bounding box center [583, 451] width 856 height 2148
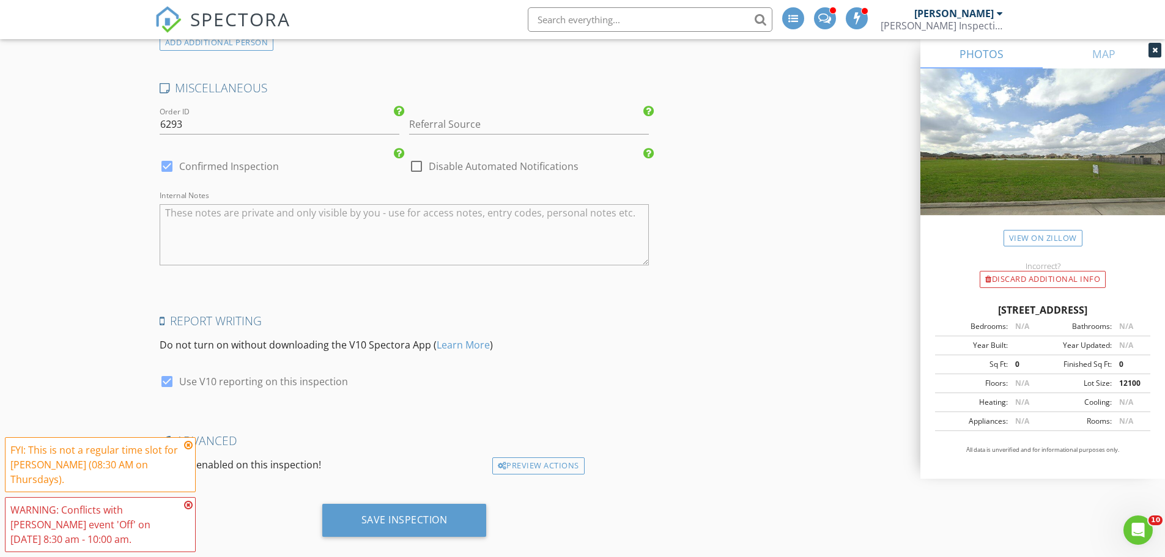
scroll to position [1763, 0]
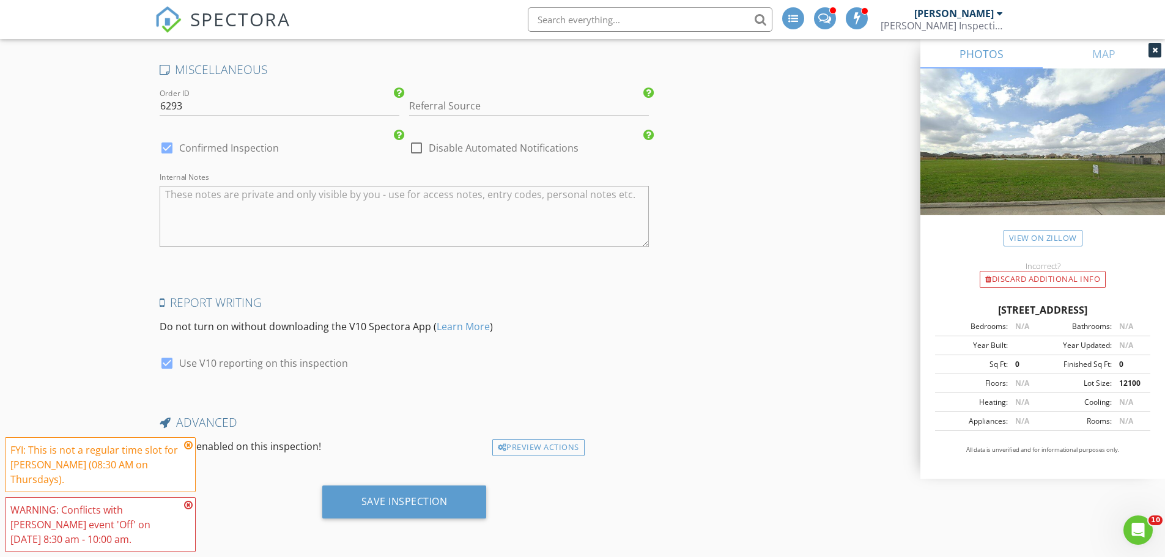
click at [189, 445] on icon at bounding box center [188, 445] width 9 height 10
click at [189, 505] on icon at bounding box center [188, 505] width 9 height 10
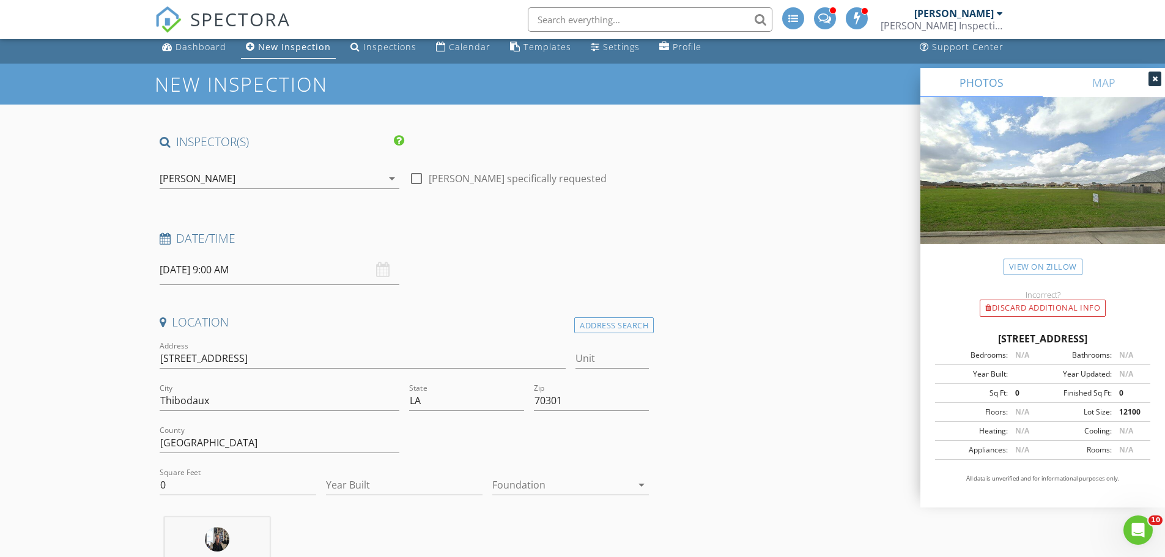
scroll to position [0, 0]
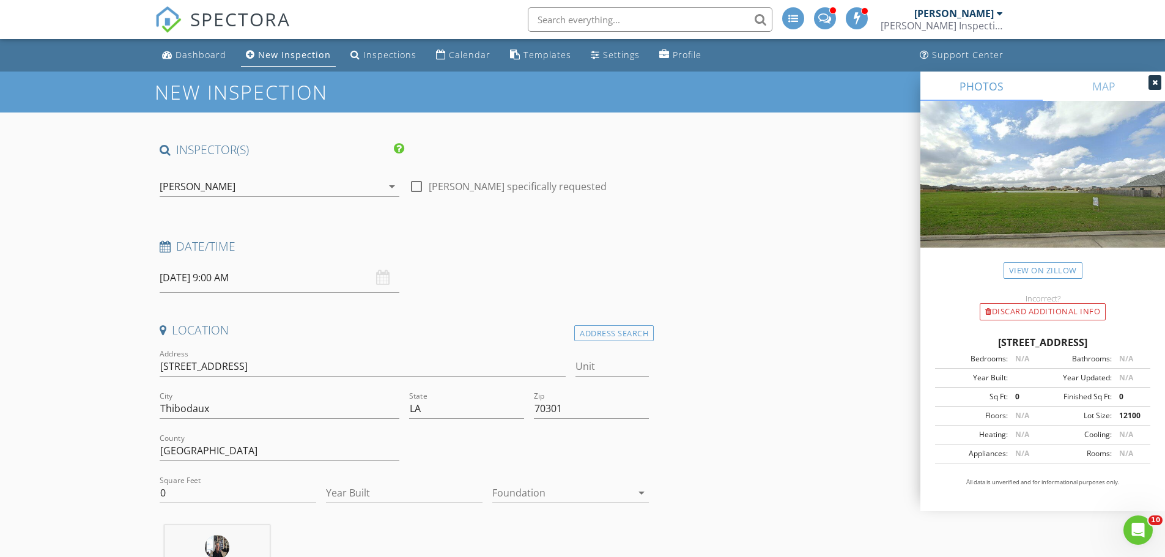
click at [1154, 83] on icon at bounding box center [1155, 82] width 6 height 7
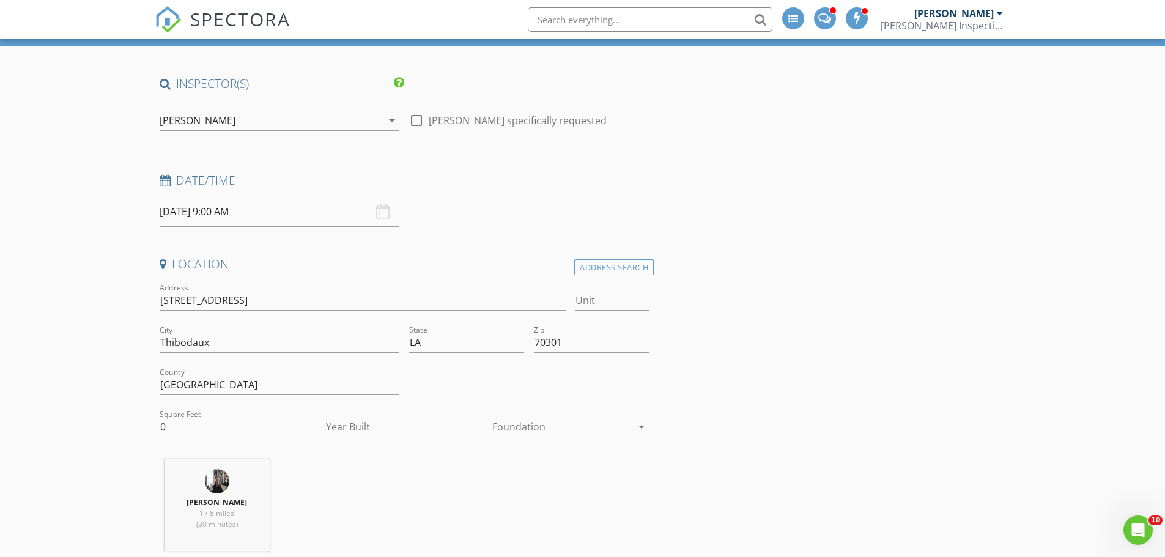
scroll to position [65, 0]
click at [378, 213] on div "08/28/2025 9:00 AM" at bounding box center [280, 212] width 240 height 30
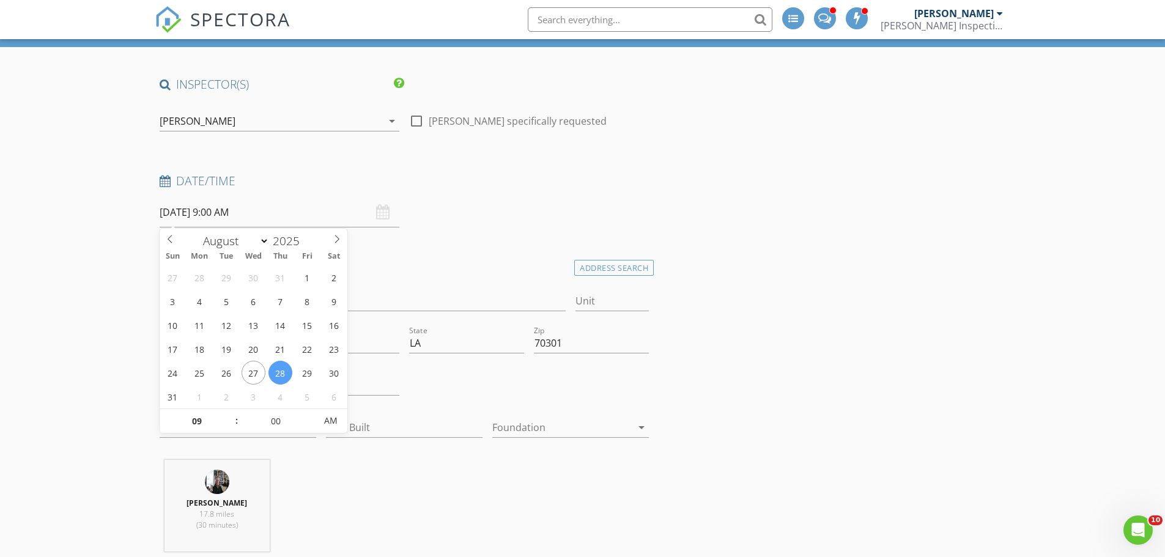
click at [358, 215] on input "08/28/2025 9:00 AM" at bounding box center [280, 212] width 240 height 30
type input "10"
type input "08/28/2025 10:00 AM"
click at [230, 415] on span at bounding box center [230, 415] width 9 height 12
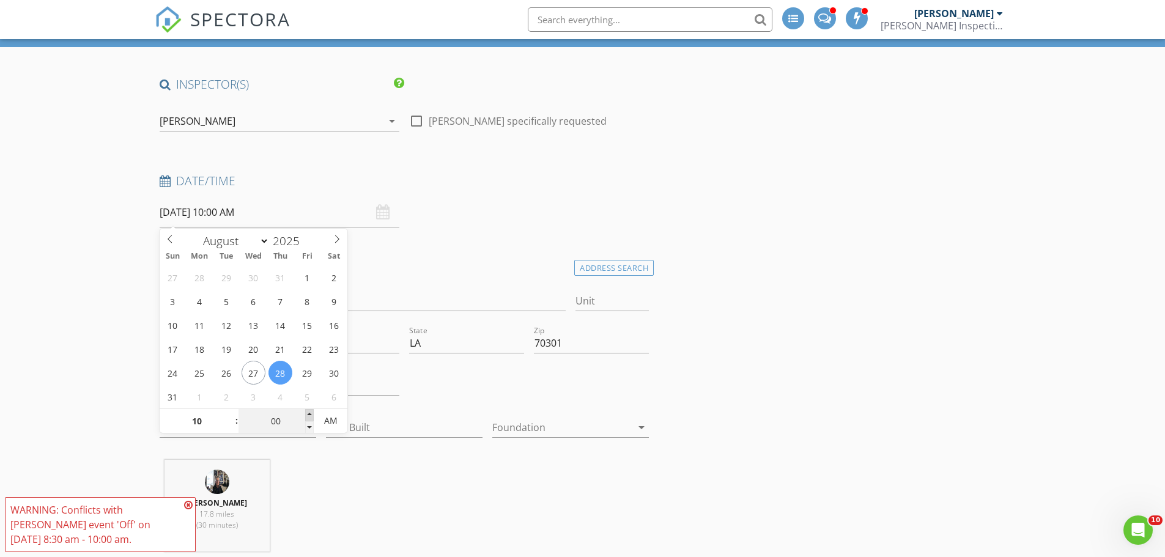
type input "05"
type input "08/28/2025 10:05 AM"
click at [309, 414] on span at bounding box center [309, 415] width 9 height 12
type input "10"
type input "08/28/2025 10:10 AM"
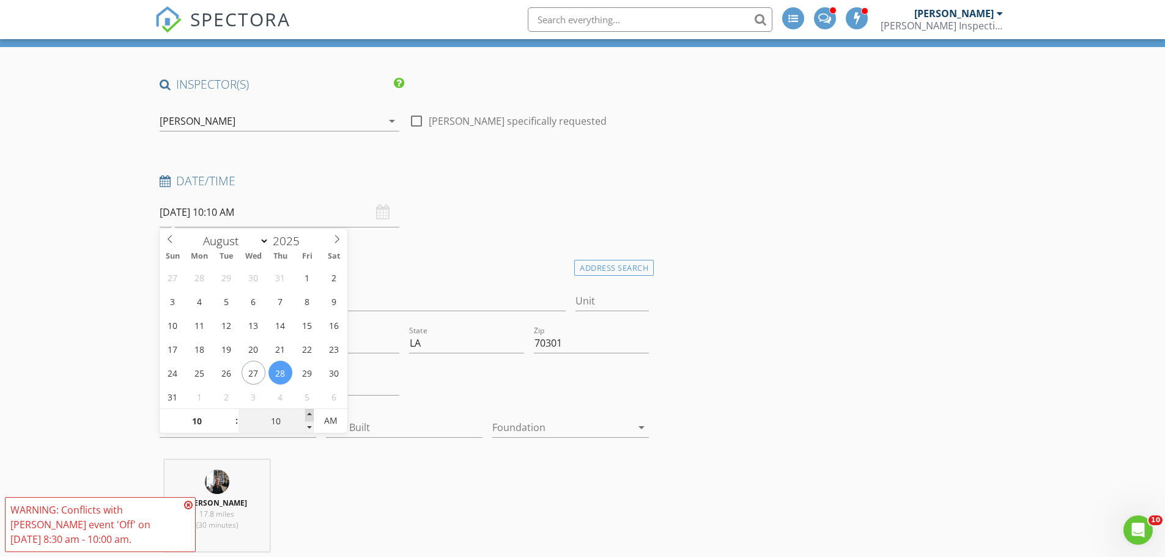
click at [309, 414] on span at bounding box center [309, 415] width 9 height 12
type input "15"
type input "08/28/2025 10:15 AM"
click at [309, 414] on span at bounding box center [309, 415] width 9 height 12
type input "20"
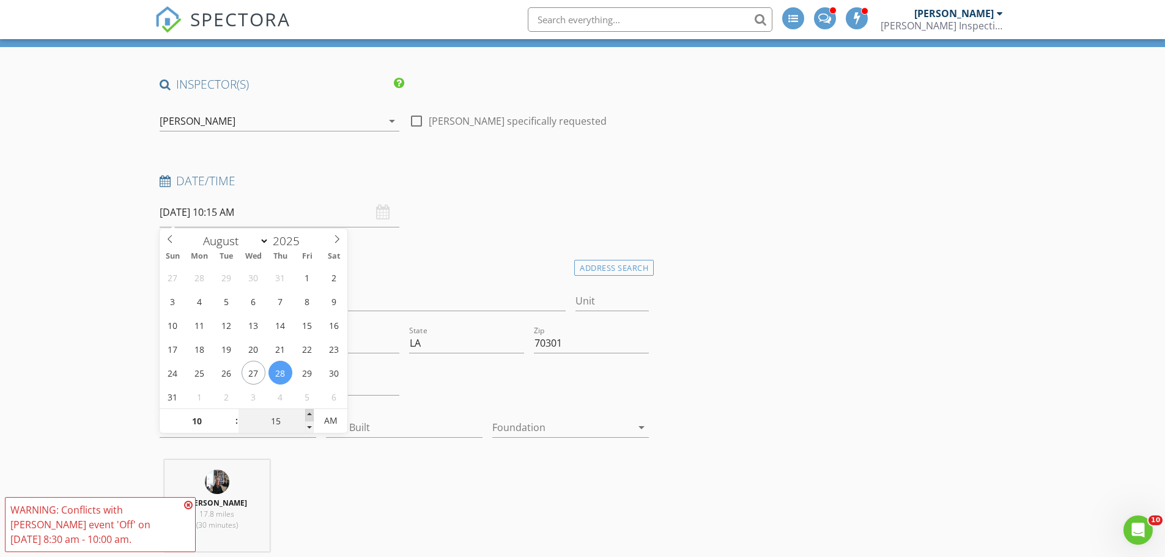
type input "08/28/2025 10:20 AM"
click at [309, 414] on span at bounding box center [309, 415] width 9 height 12
type input "25"
type input "08/28/2025 10:25 AM"
click at [309, 414] on span at bounding box center [309, 415] width 9 height 12
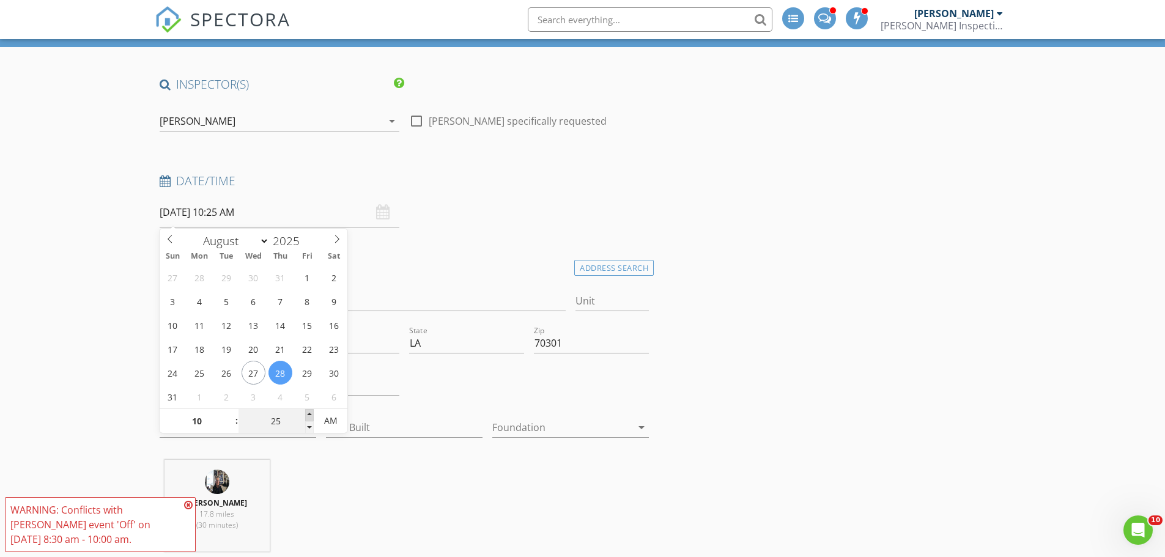
type input "30"
type input "08/28/2025 10:30 AM"
click at [309, 414] on span at bounding box center [309, 415] width 9 height 12
type input "35"
type input "08/28/2025 10:35 AM"
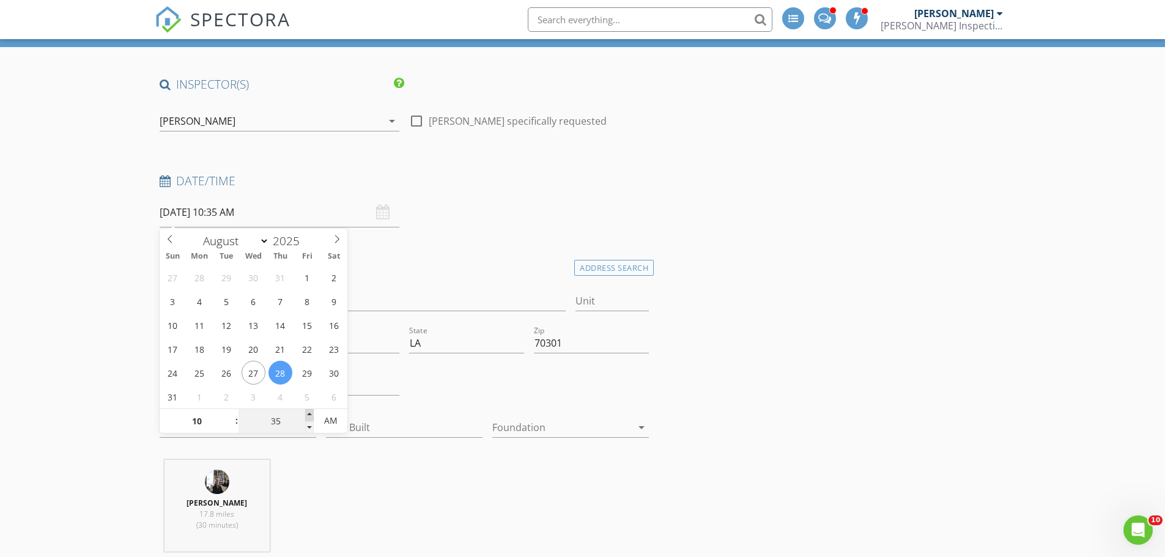
click at [309, 414] on span at bounding box center [309, 415] width 9 height 12
type input "30"
type input "08/28/2025 10:30 AM"
click at [308, 427] on span at bounding box center [309, 427] width 9 height 12
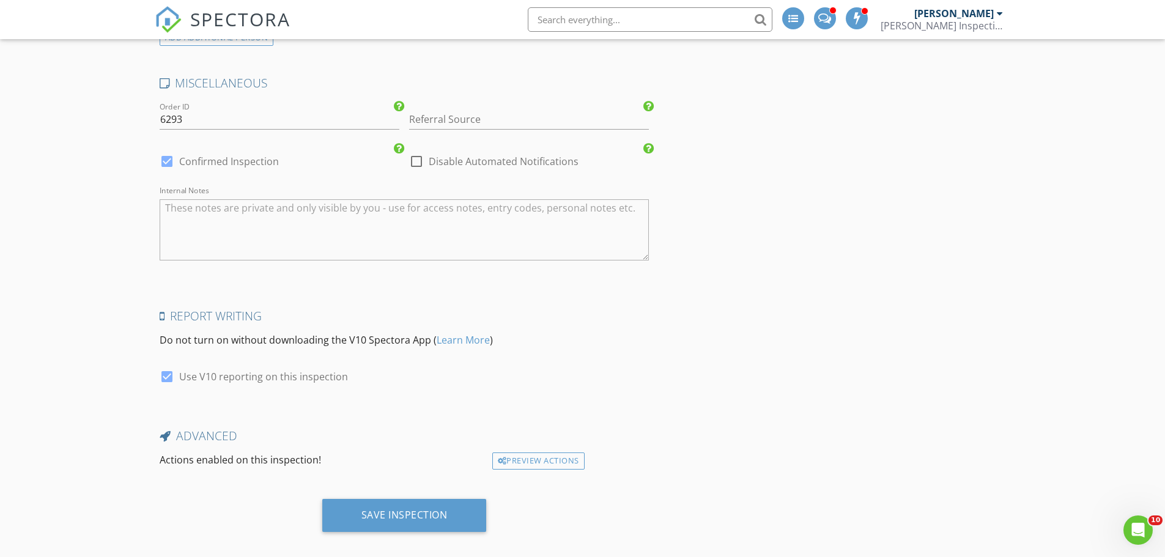
scroll to position [1763, 0]
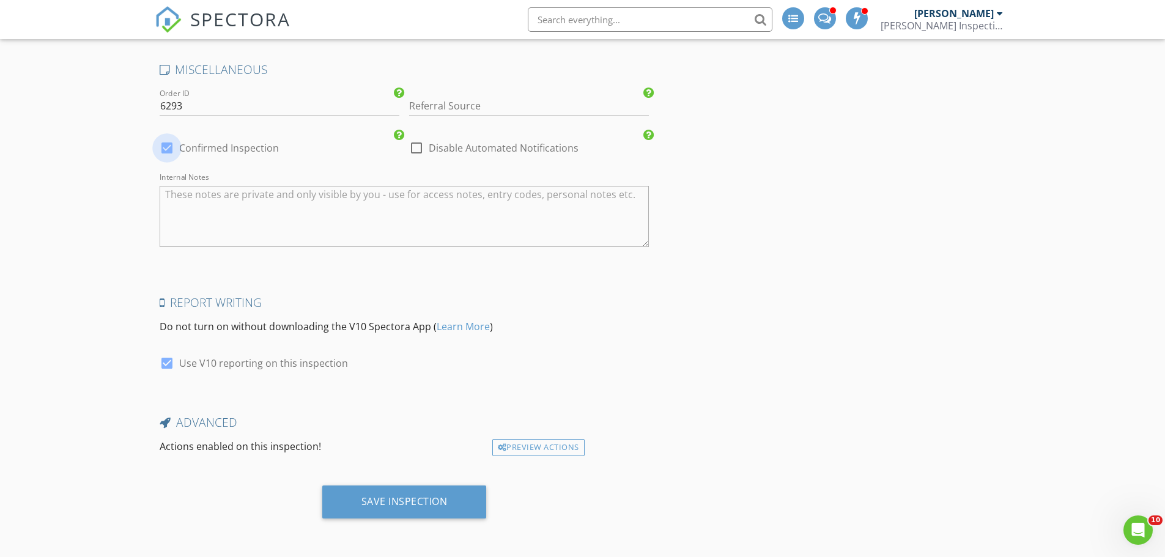
click at [166, 148] on div at bounding box center [167, 148] width 21 height 21
checkbox input "false"
checkbox input "true"
click at [410, 501] on div "Save Inspection" at bounding box center [404, 501] width 86 height 12
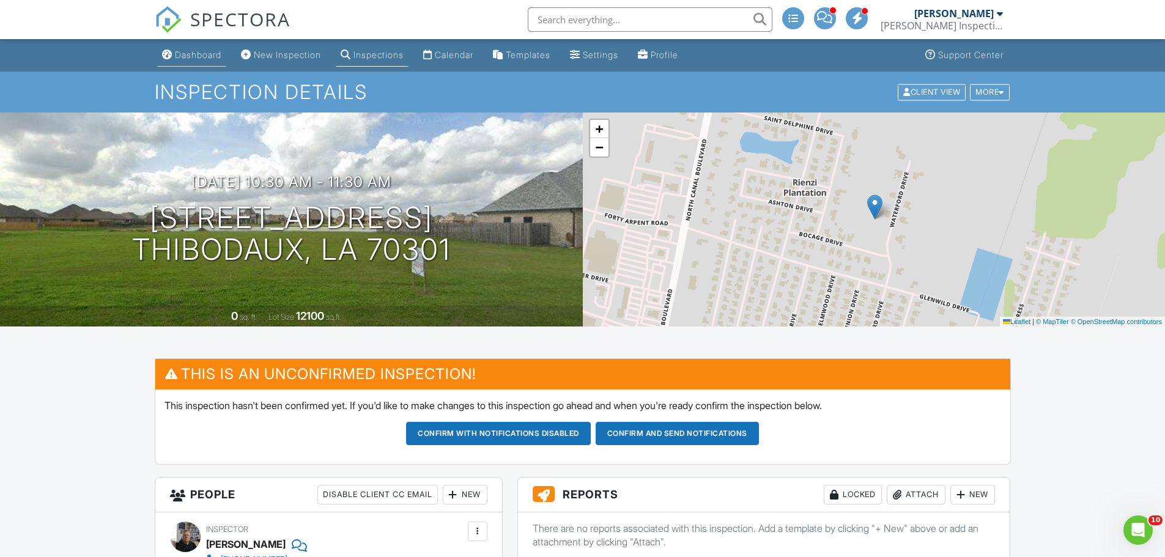
click at [191, 56] on div "Dashboard" at bounding box center [198, 55] width 46 height 10
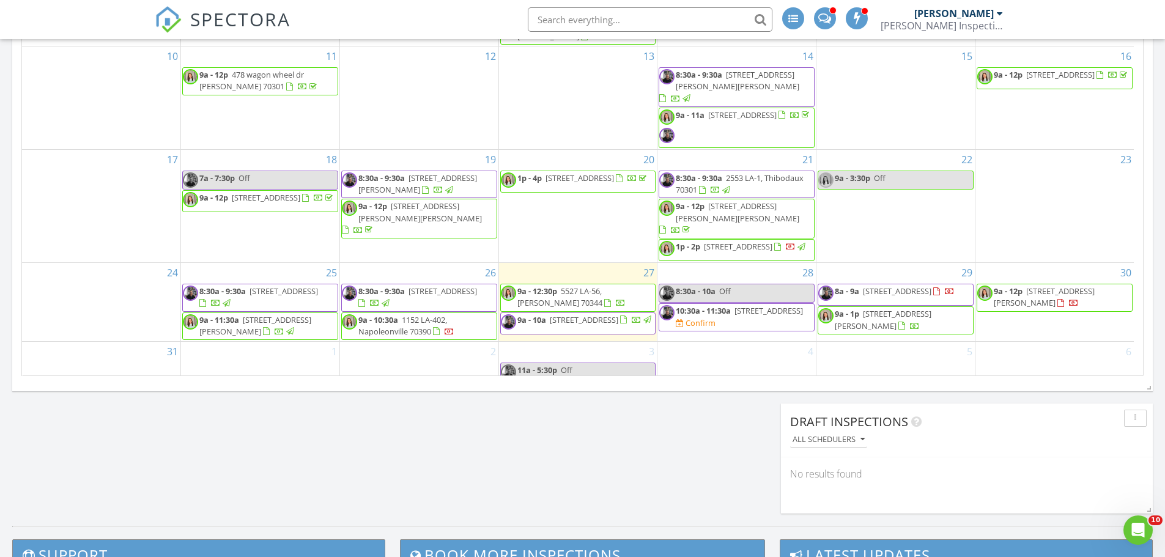
scroll to position [1113, 0]
click at [513, 297] on span "9a - 12:30p 5527 LA-56, Chauvin 70344" at bounding box center [578, 297] width 155 height 24
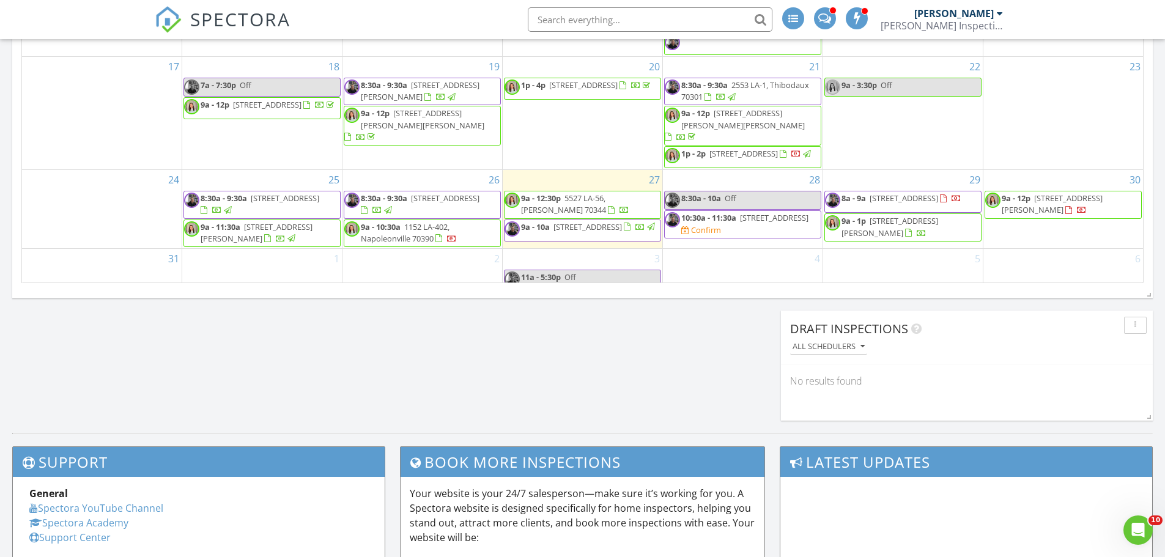
scroll to position [1207, 0]
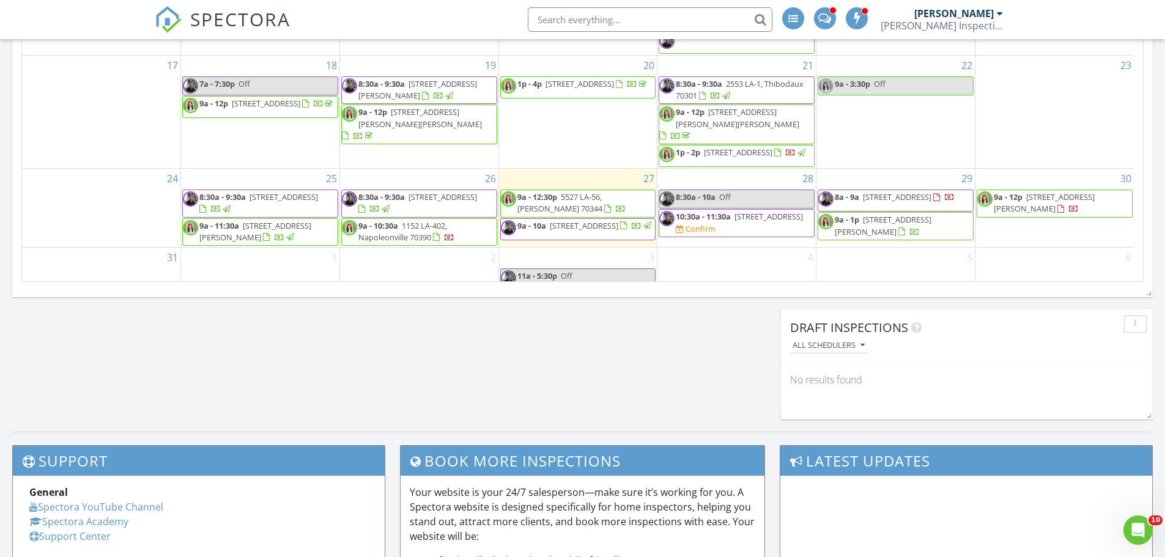
click at [785, 214] on span "240 Waterford Dr, Thibodaux 70301" at bounding box center [768, 216] width 68 height 11
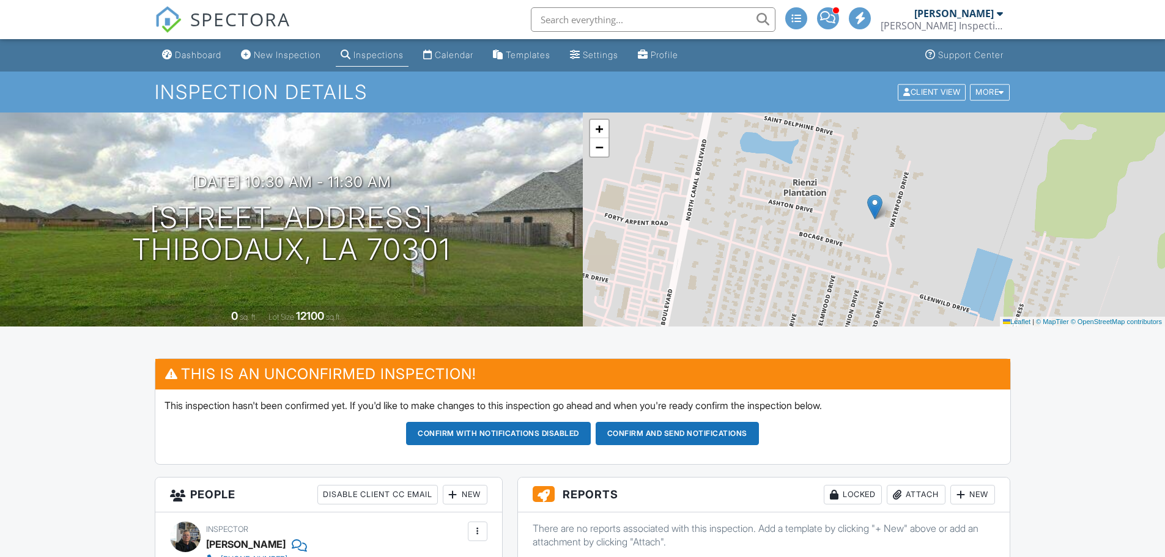
click at [366, 179] on h3 "[DATE] 10:30 am - 11:30 am" at bounding box center [291, 182] width 200 height 17
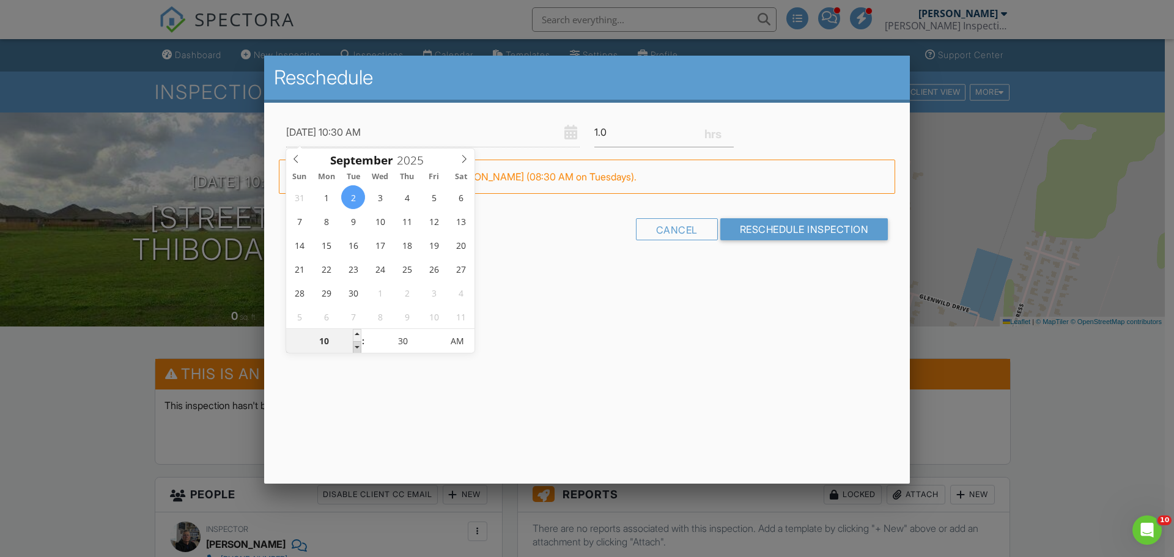
type input "09/02/2025 9:30 AM"
type input "09"
click at [356, 349] on span at bounding box center [357, 347] width 9 height 12
type input "09/02/2025 8:30 AM"
type input "08"
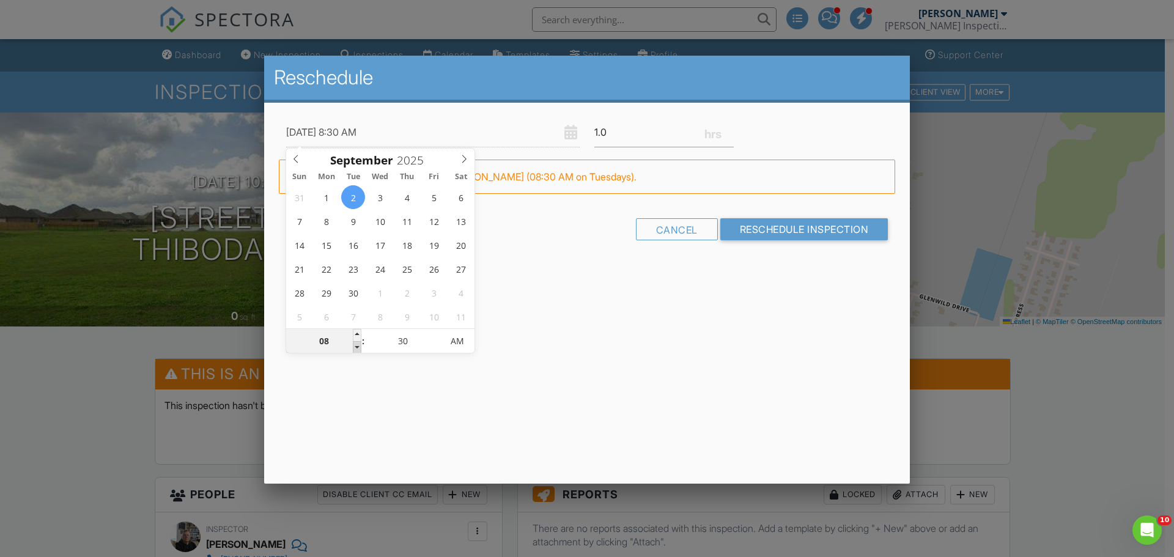
click at [356, 349] on span at bounding box center [357, 347] width 9 height 12
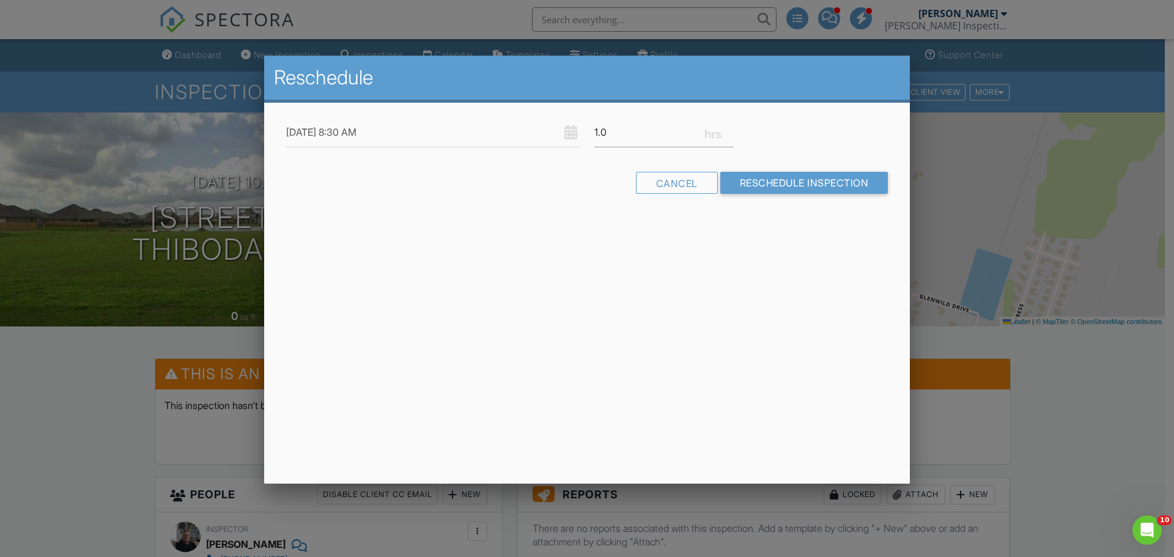
click at [422, 372] on div "Reschedule 09/02/2025 8:30 AM 1.0 Warning: this date/time is in the past. FYI: …" at bounding box center [587, 270] width 646 height 428
click at [747, 179] on input "Reschedule Inspection" at bounding box center [804, 183] width 168 height 22
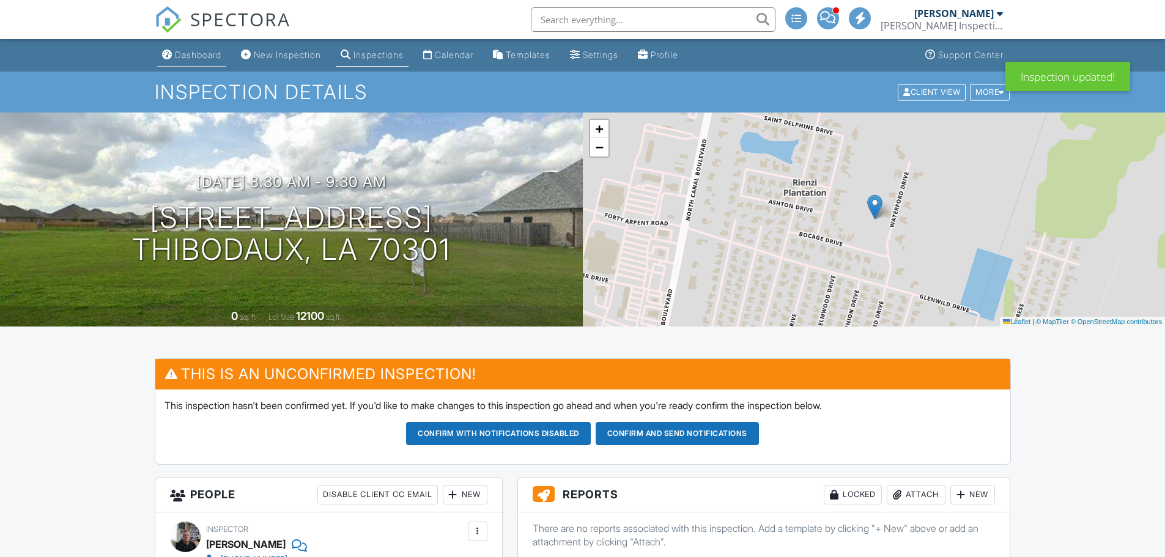
click at [199, 54] on div "Dashboard" at bounding box center [198, 55] width 46 height 10
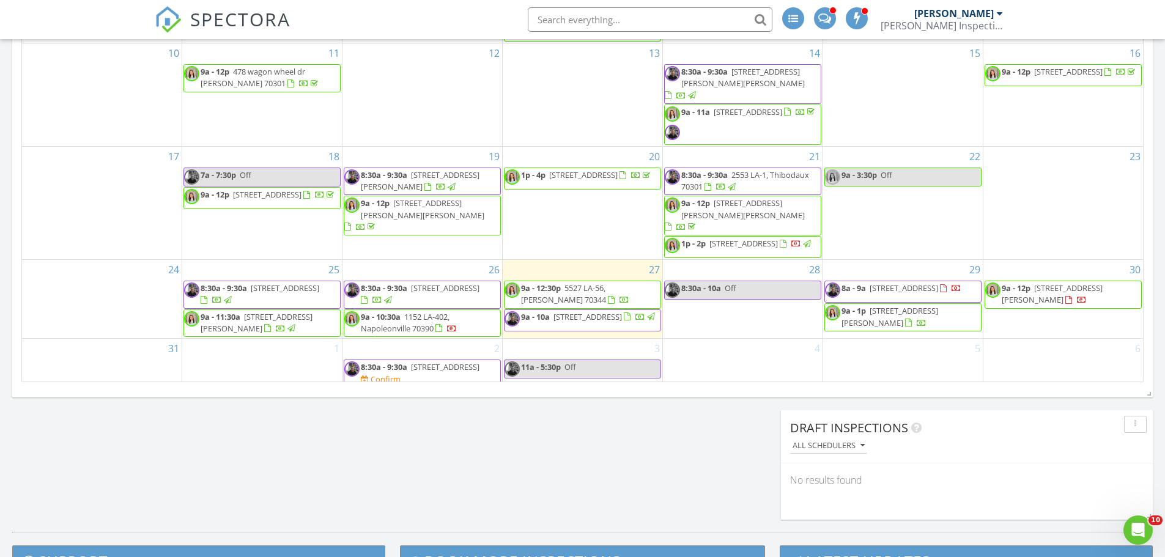
scroll to position [1106, 0]
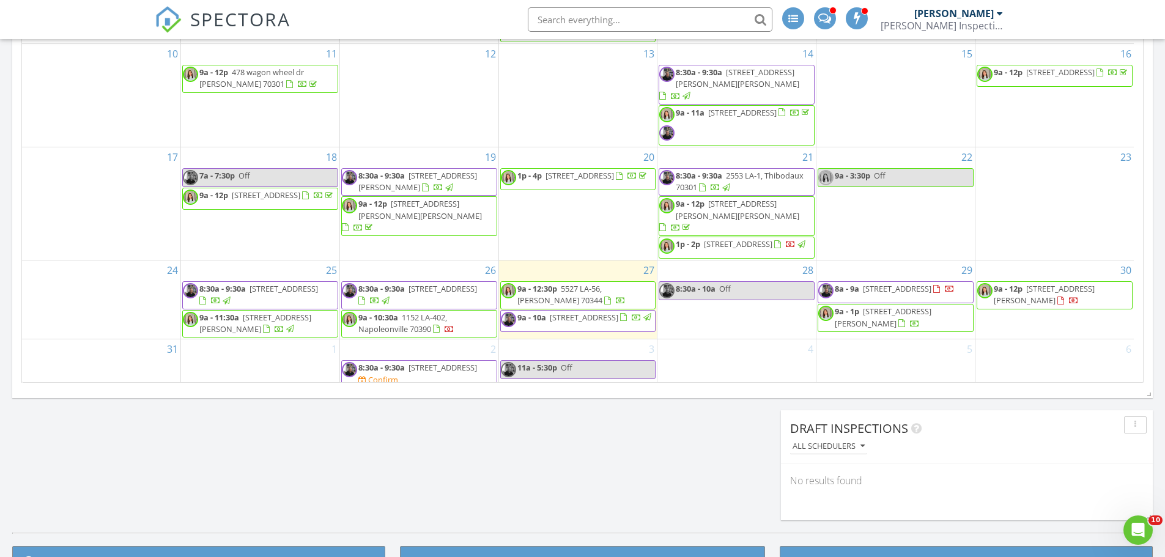
click at [413, 368] on span "[STREET_ADDRESS]" at bounding box center [442, 367] width 68 height 11
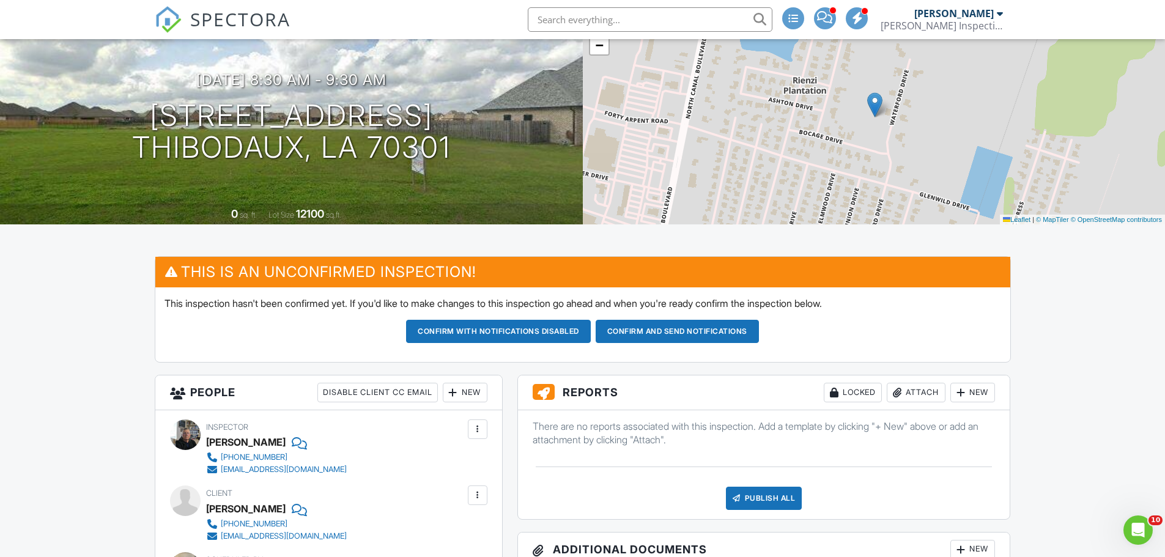
scroll to position [100, 0]
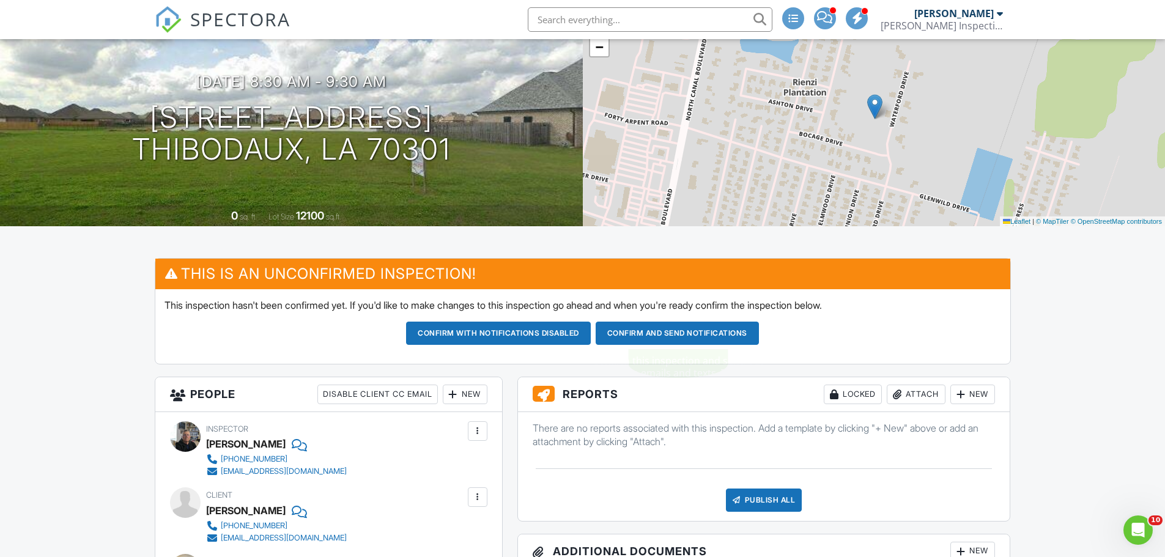
click at [591, 337] on button "Confirm and send notifications" at bounding box center [498, 333] width 185 height 23
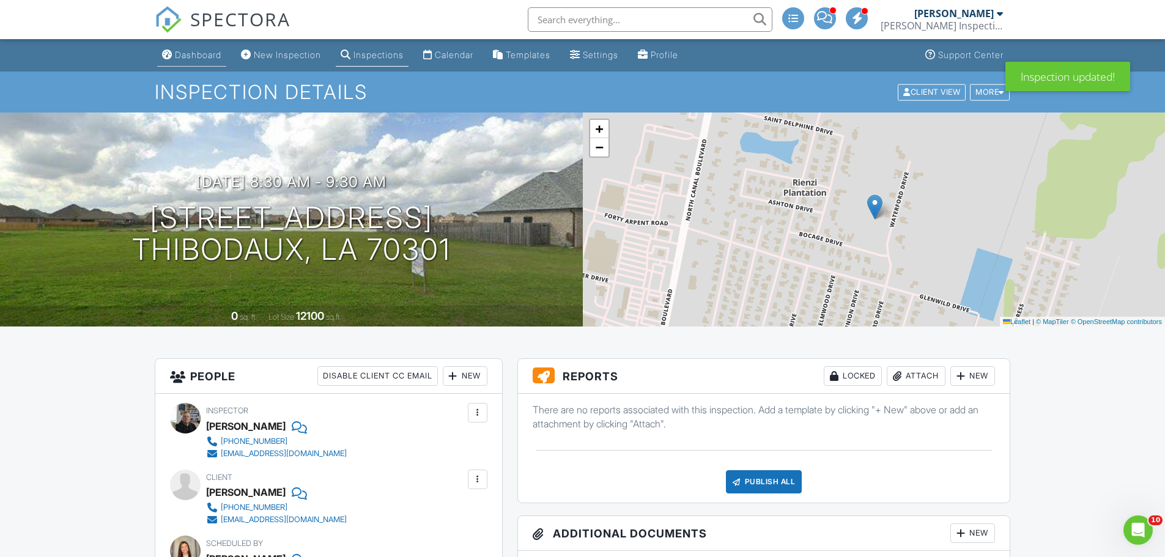
click at [188, 56] on div "Dashboard" at bounding box center [198, 55] width 46 height 10
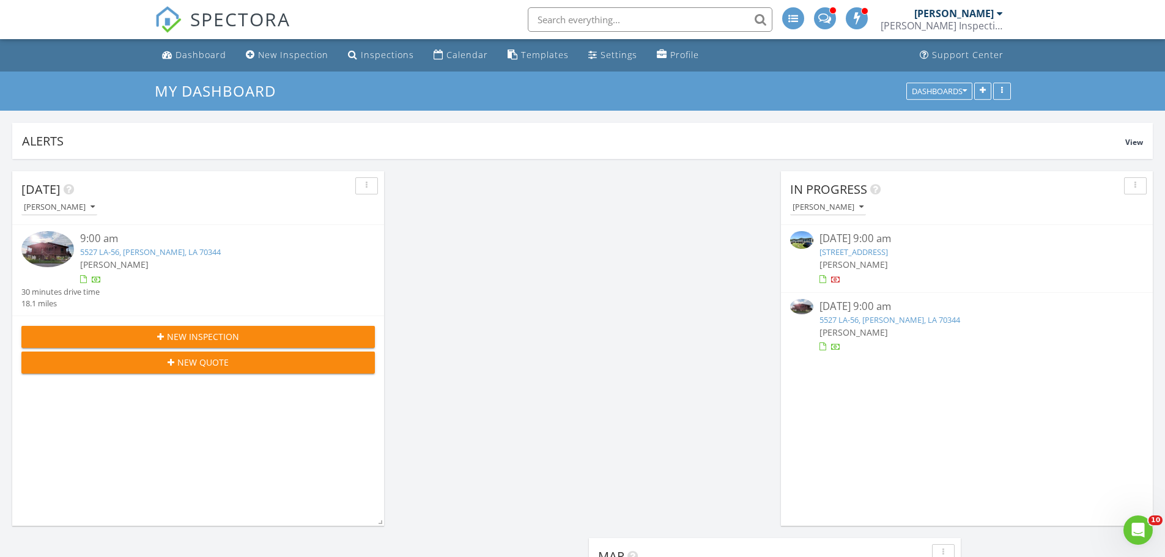
click at [96, 264] on span "[PERSON_NAME]" at bounding box center [114, 265] width 68 height 12
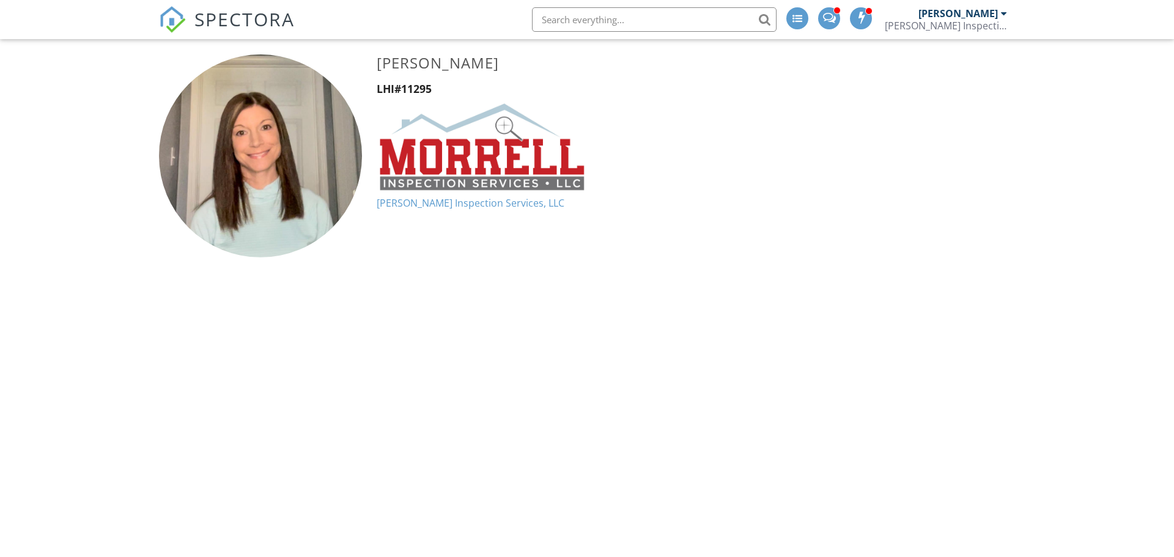
click at [929, 29] on div "[PERSON_NAME] Inspection Services, LLC" at bounding box center [946, 26] width 122 height 12
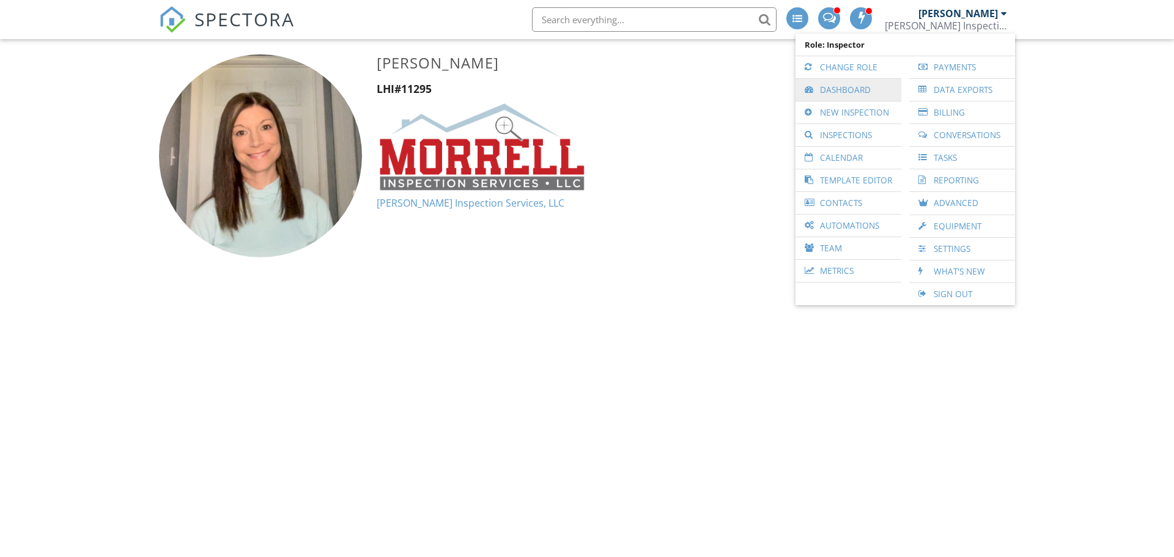
click at [874, 87] on link "Dashboard" at bounding box center [849, 90] width 94 height 22
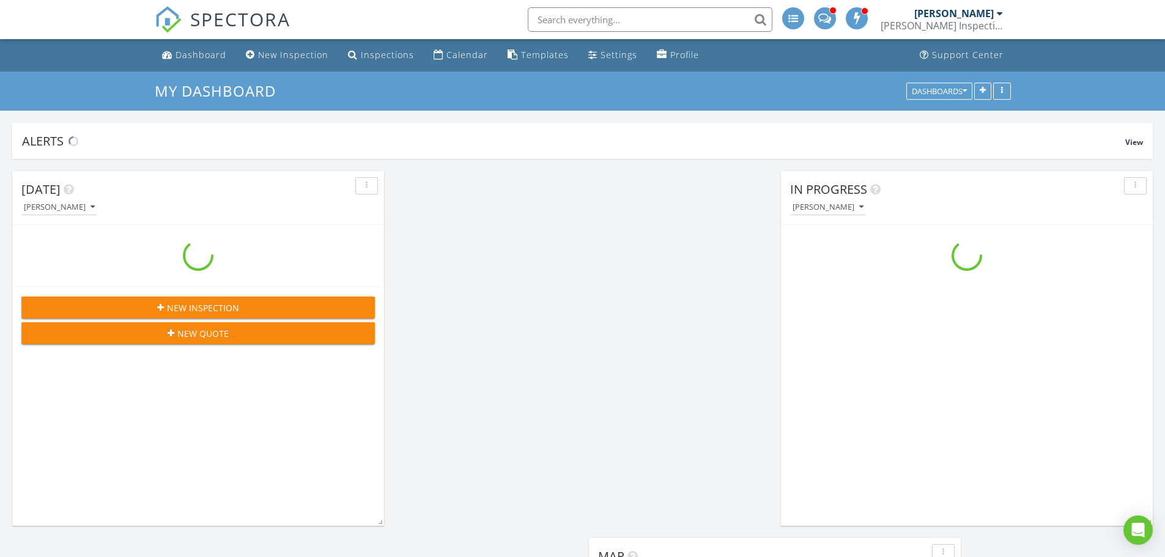
scroll to position [1499, 1184]
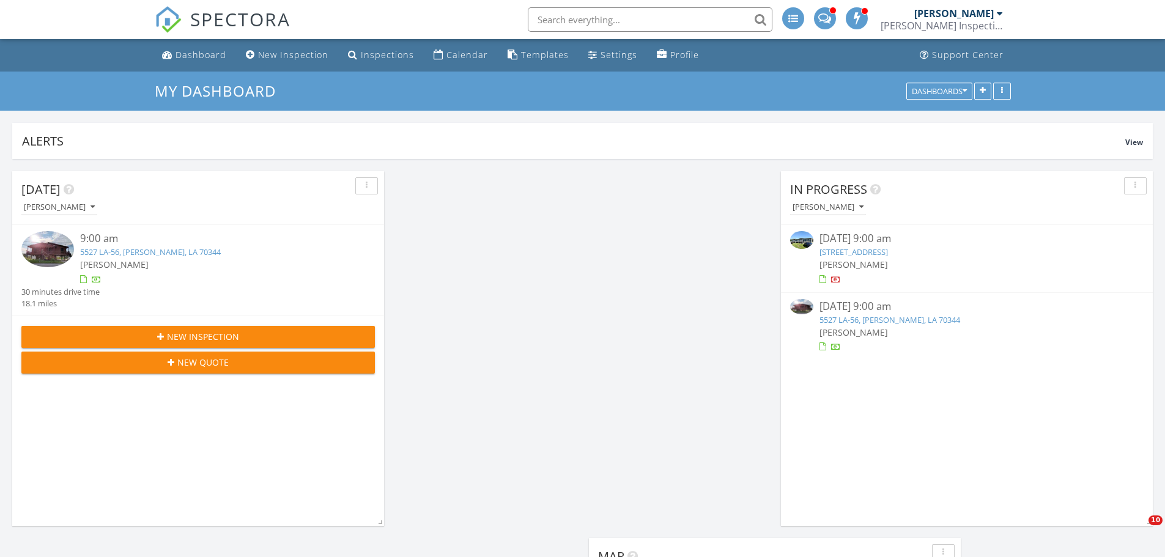
click at [103, 264] on span "[PERSON_NAME]" at bounding box center [114, 265] width 68 height 12
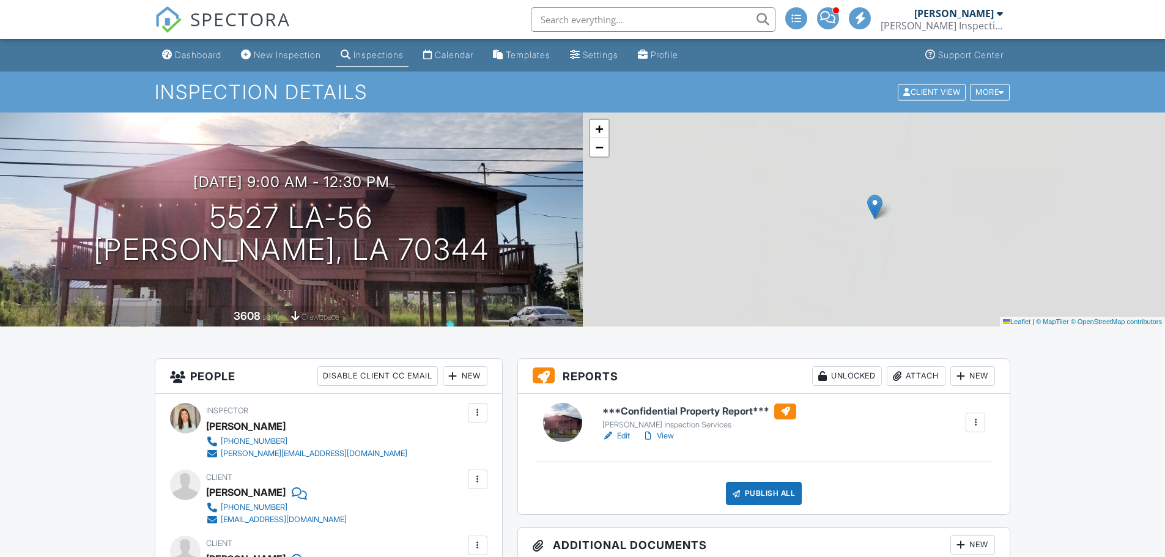
click at [762, 489] on div "Publish All" at bounding box center [764, 493] width 76 height 23
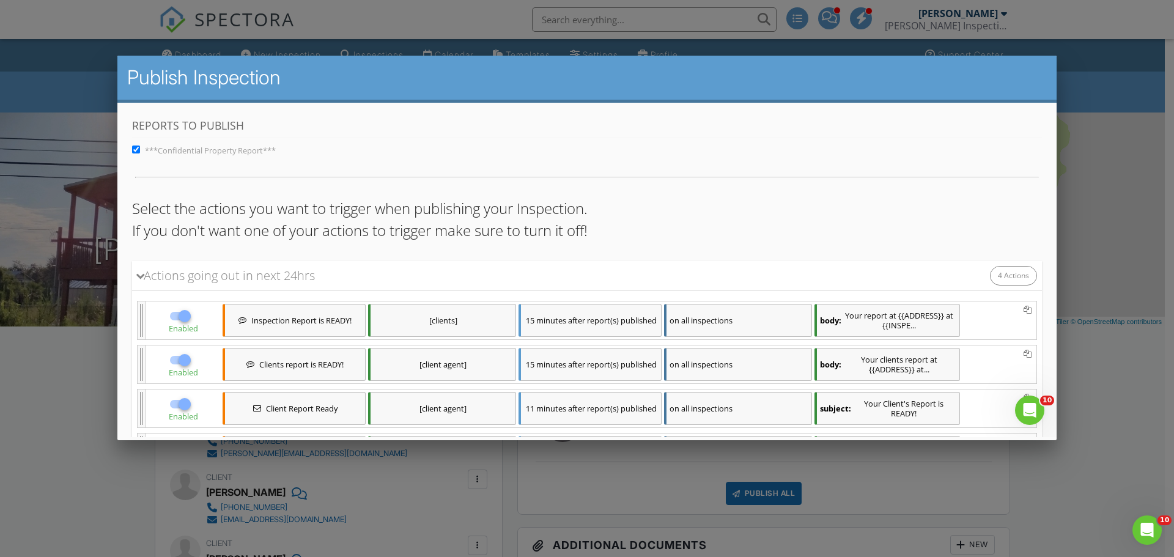
scroll to position [116, 0]
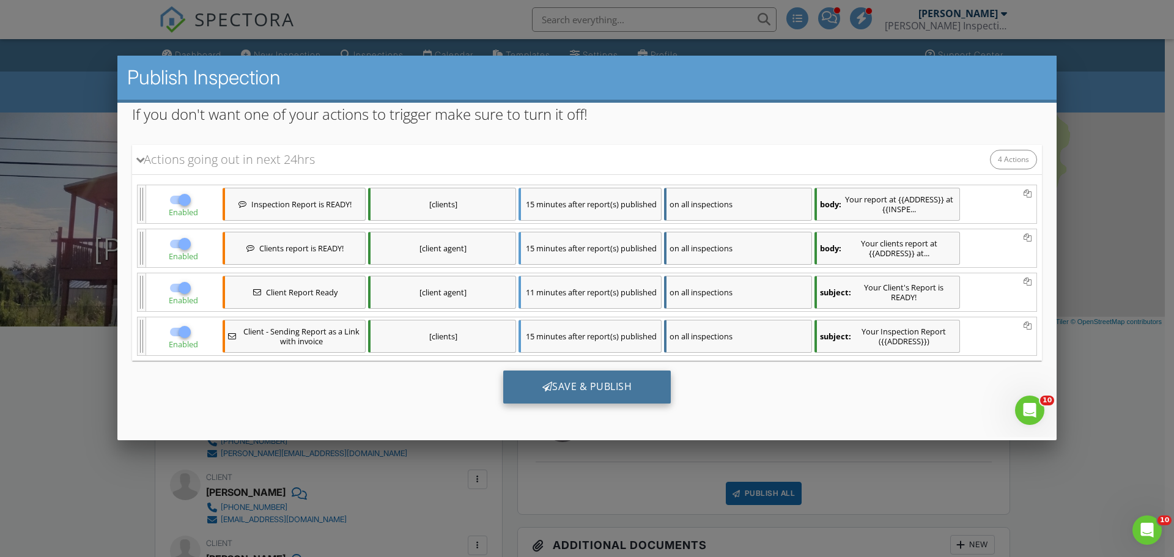
click at [592, 389] on div "Save & Publish" at bounding box center [587, 387] width 168 height 33
